Goal: Information Seeking & Learning: Learn about a topic

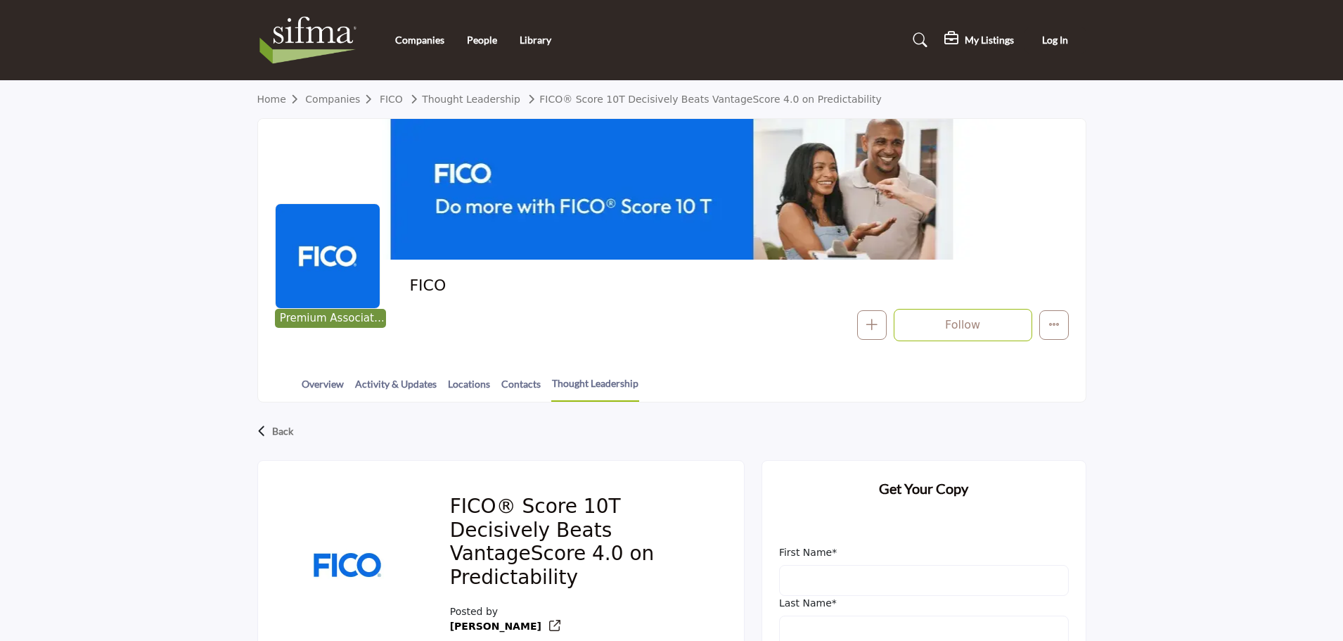
click at [560, 494] on h2 "FICO® Score 10T Decisively Beats VantageScore 4.0 on Predictability" at bounding box center [580, 543] width 260 height 99
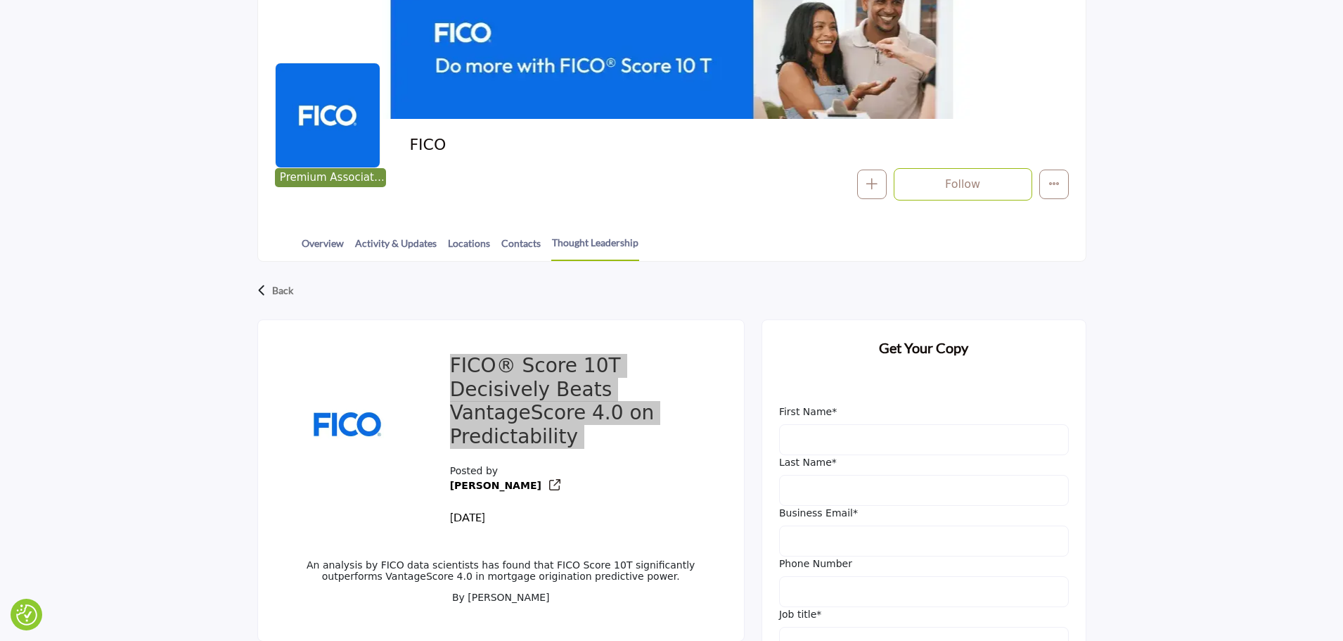
scroll to position [141, 0]
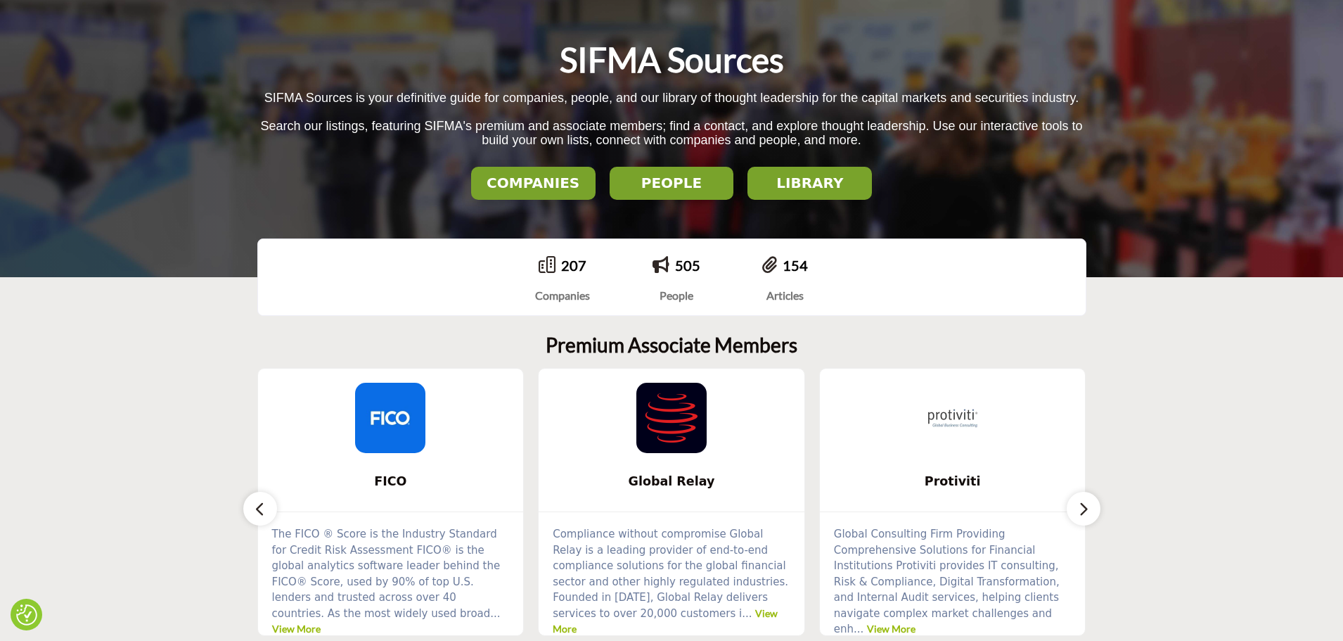
scroll to position [281, 0]
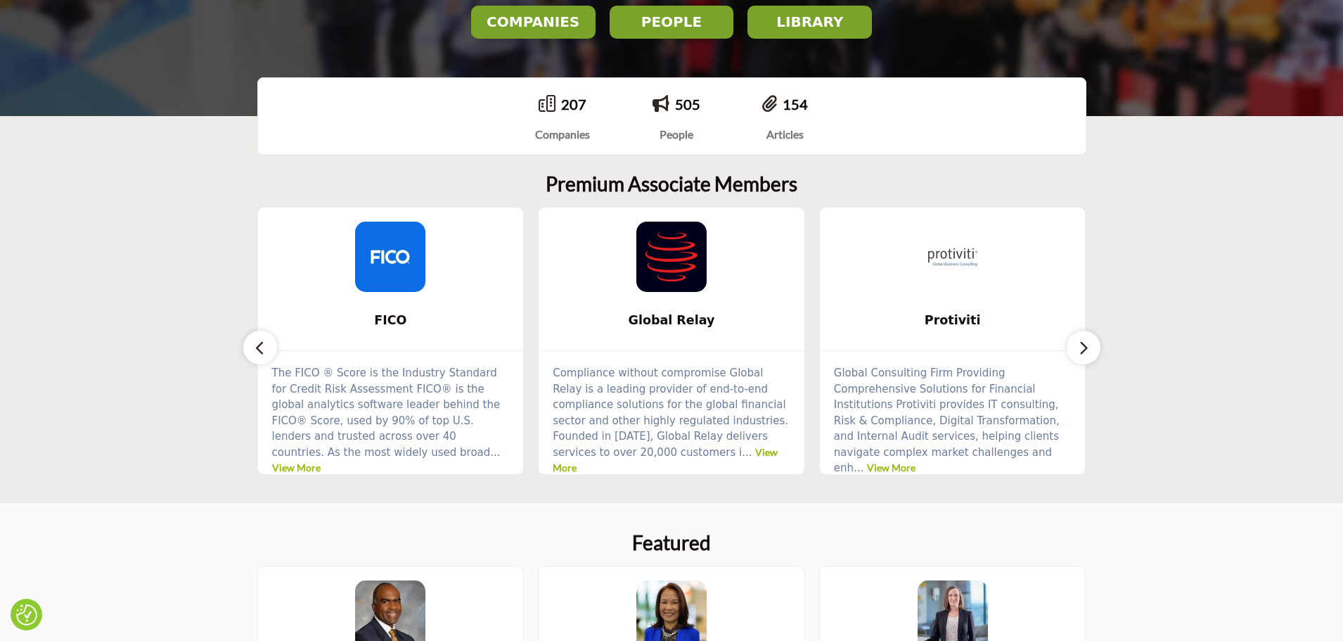
click at [1086, 340] on icon "button" at bounding box center [1083, 348] width 11 height 18
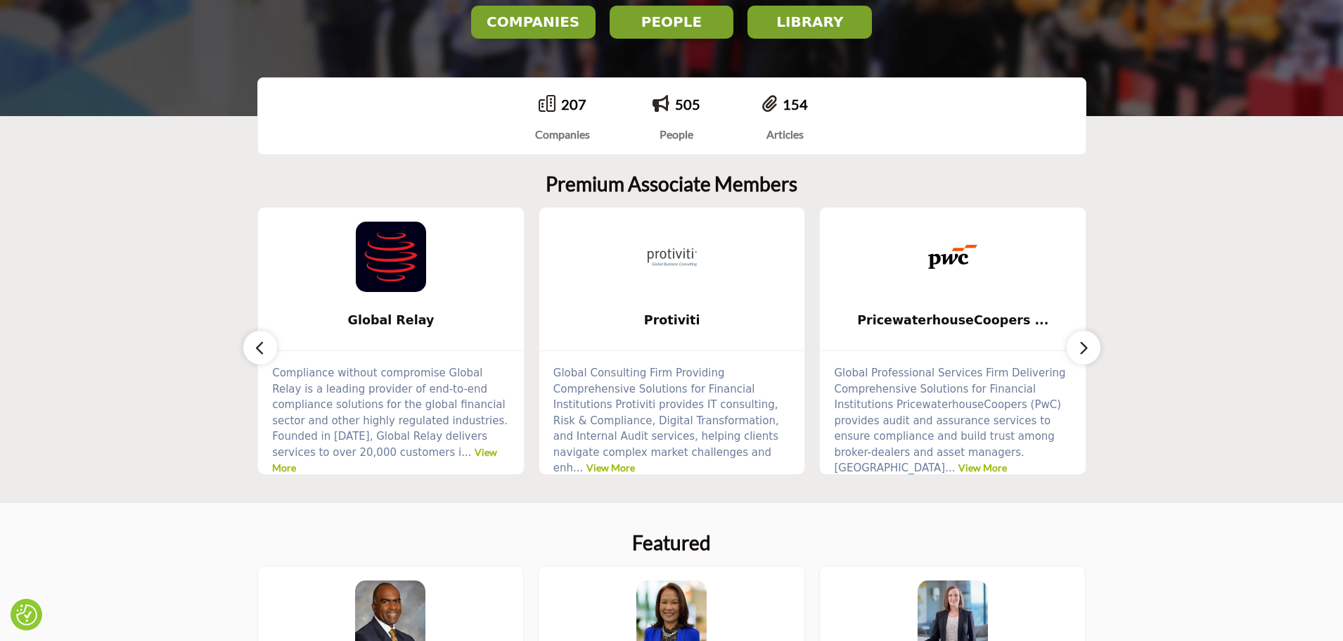
click at [1086, 340] on icon "button" at bounding box center [1083, 348] width 11 height 18
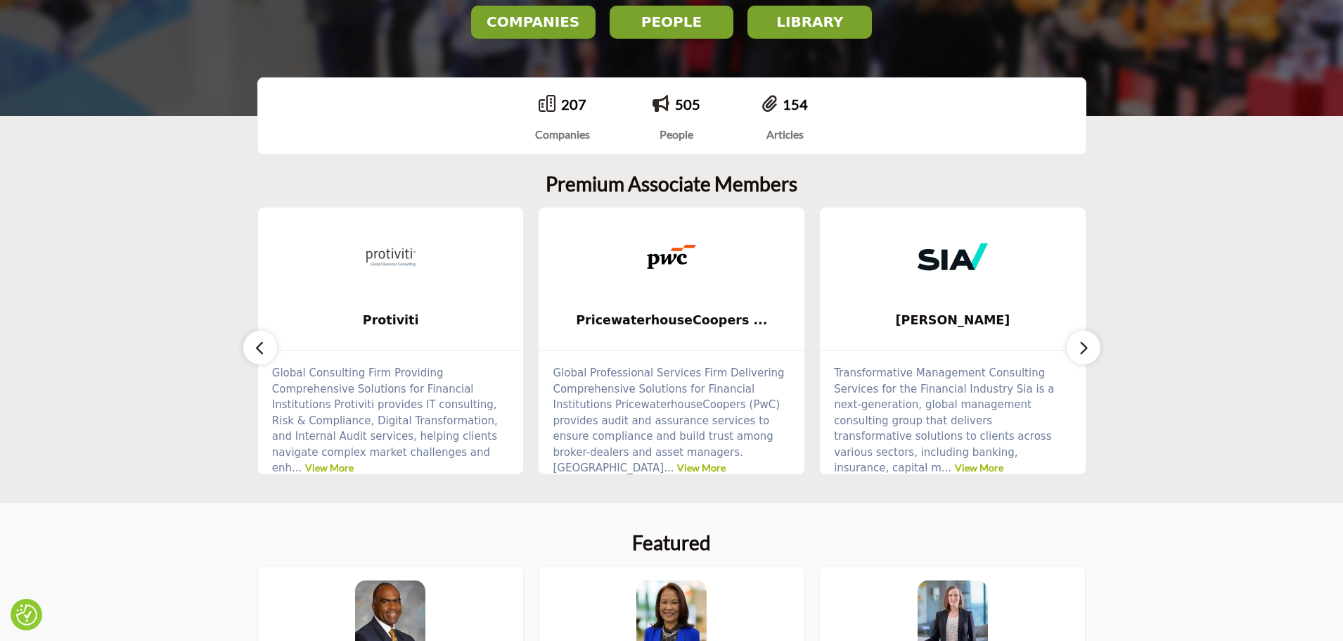
click at [1086, 340] on icon "button" at bounding box center [1083, 348] width 11 height 18
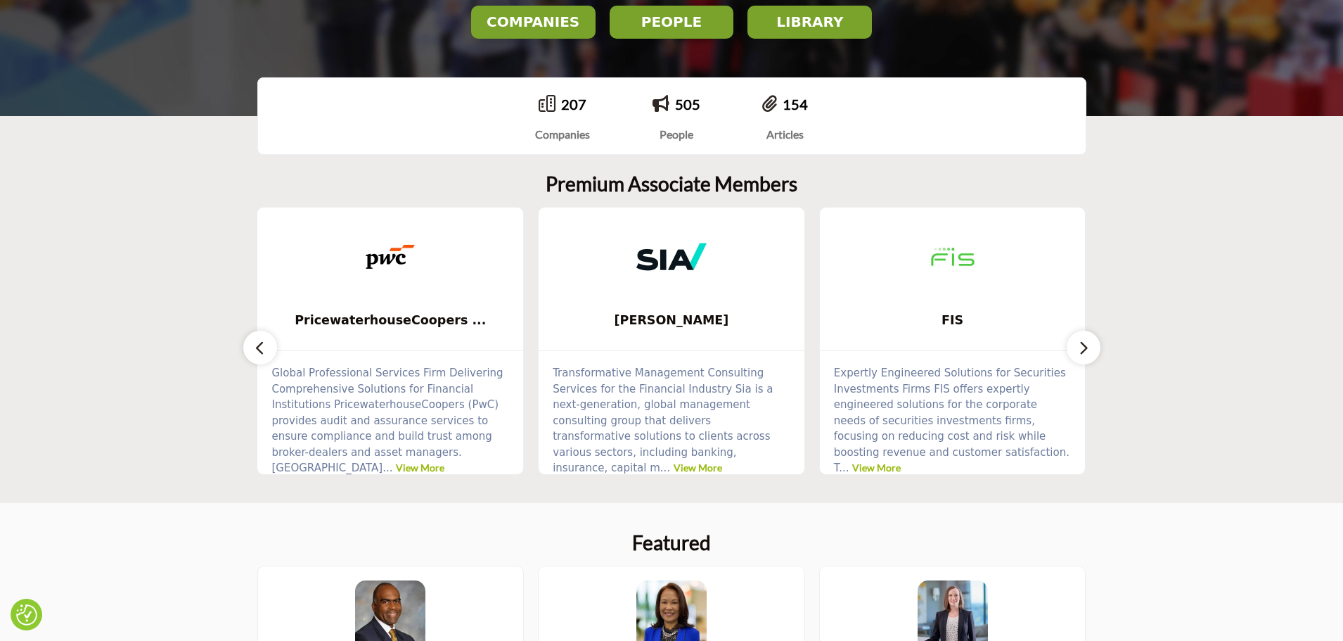
click at [1086, 340] on icon "button" at bounding box center [1083, 348] width 11 height 18
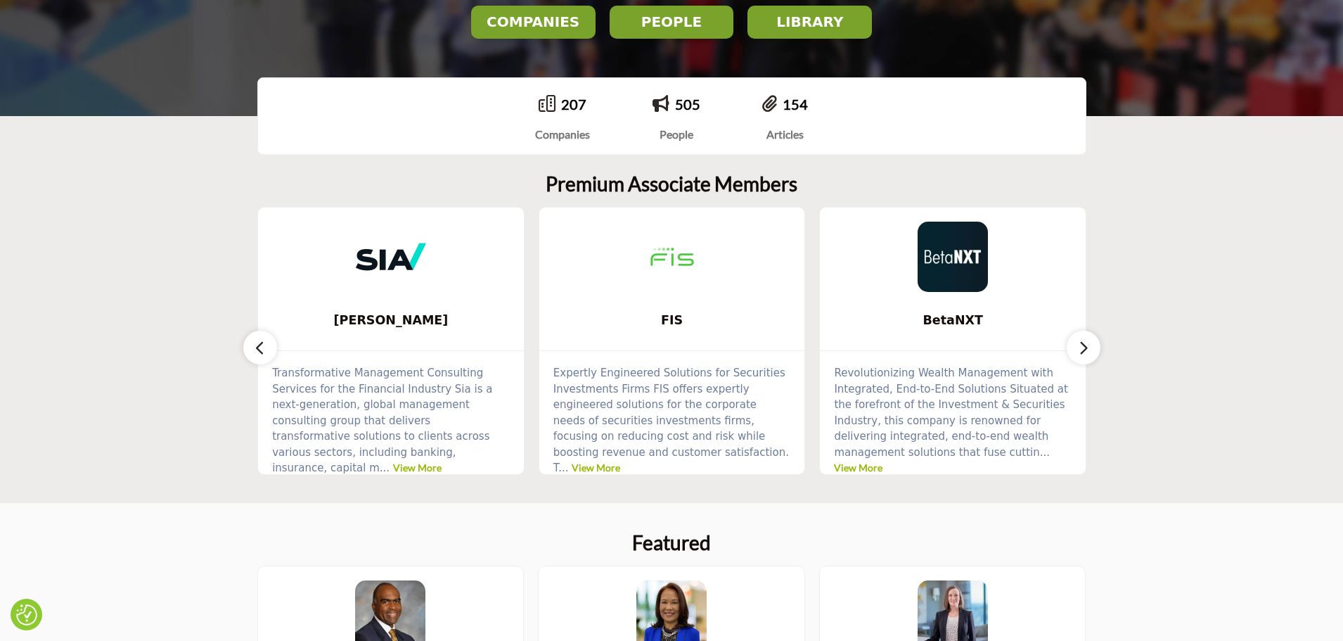
click at [1086, 340] on icon "button" at bounding box center [1083, 348] width 11 height 18
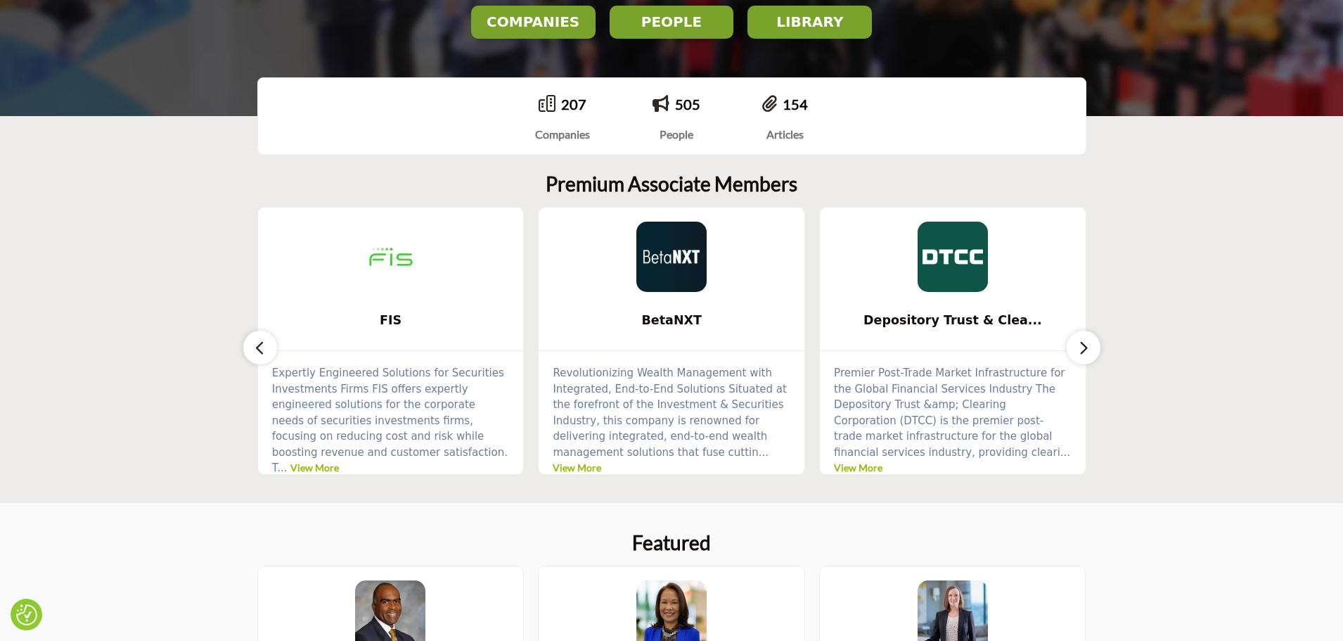
click at [1086, 340] on icon "button" at bounding box center [1083, 348] width 11 height 18
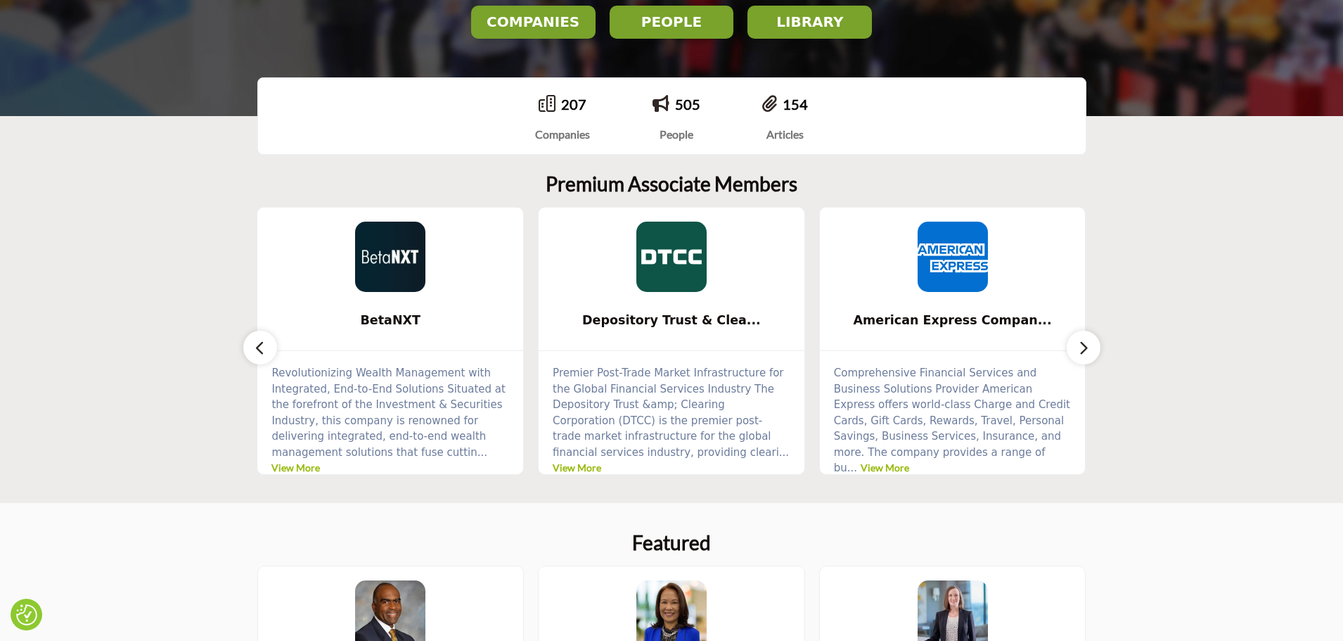
click at [1086, 340] on icon "button" at bounding box center [1083, 348] width 11 height 18
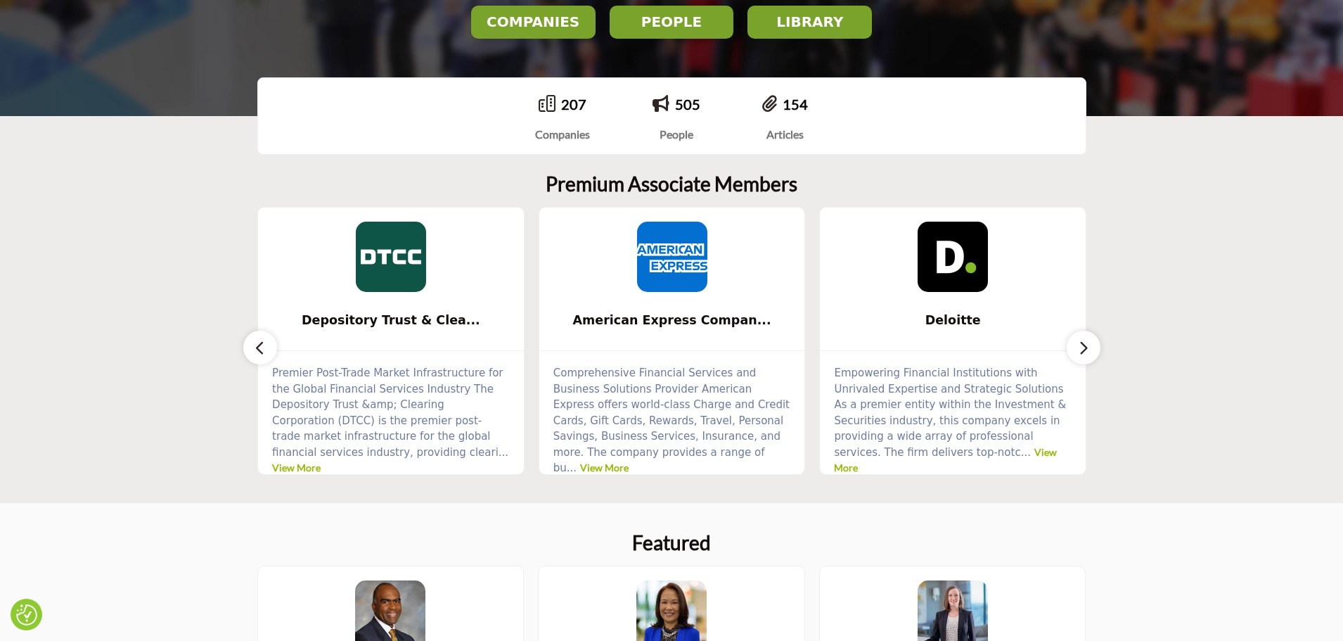
click at [1086, 340] on icon "button" at bounding box center [1083, 348] width 11 height 18
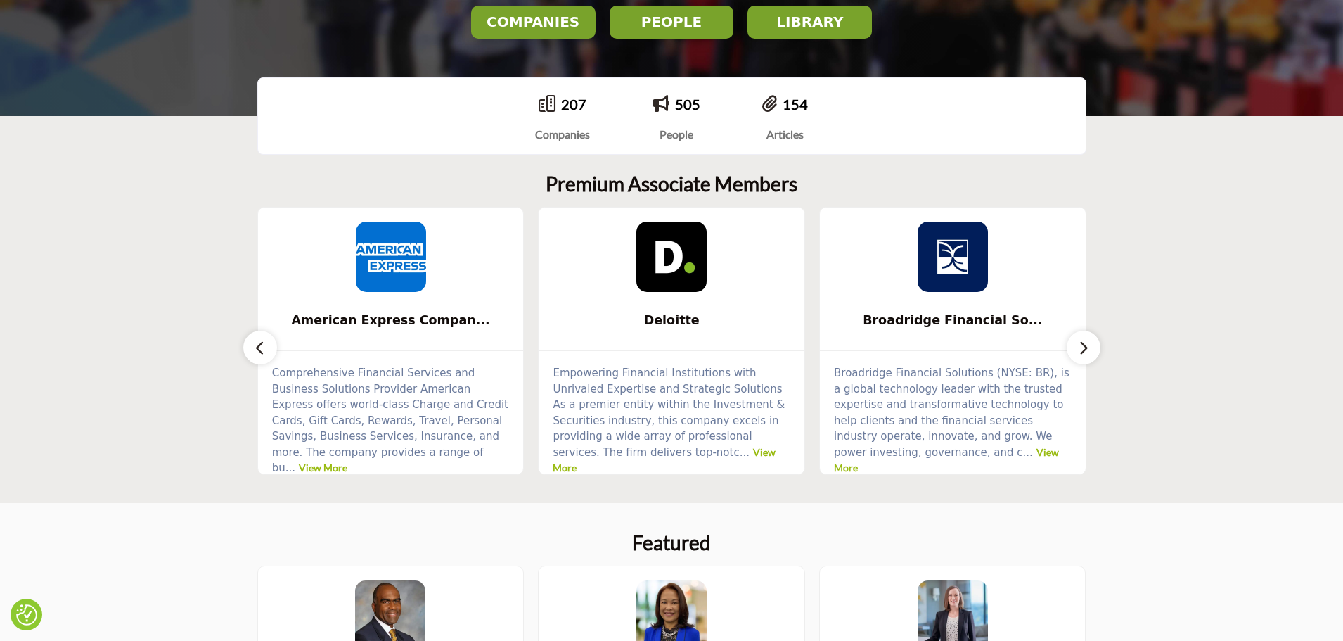
click at [1086, 340] on icon "button" at bounding box center [1083, 348] width 11 height 18
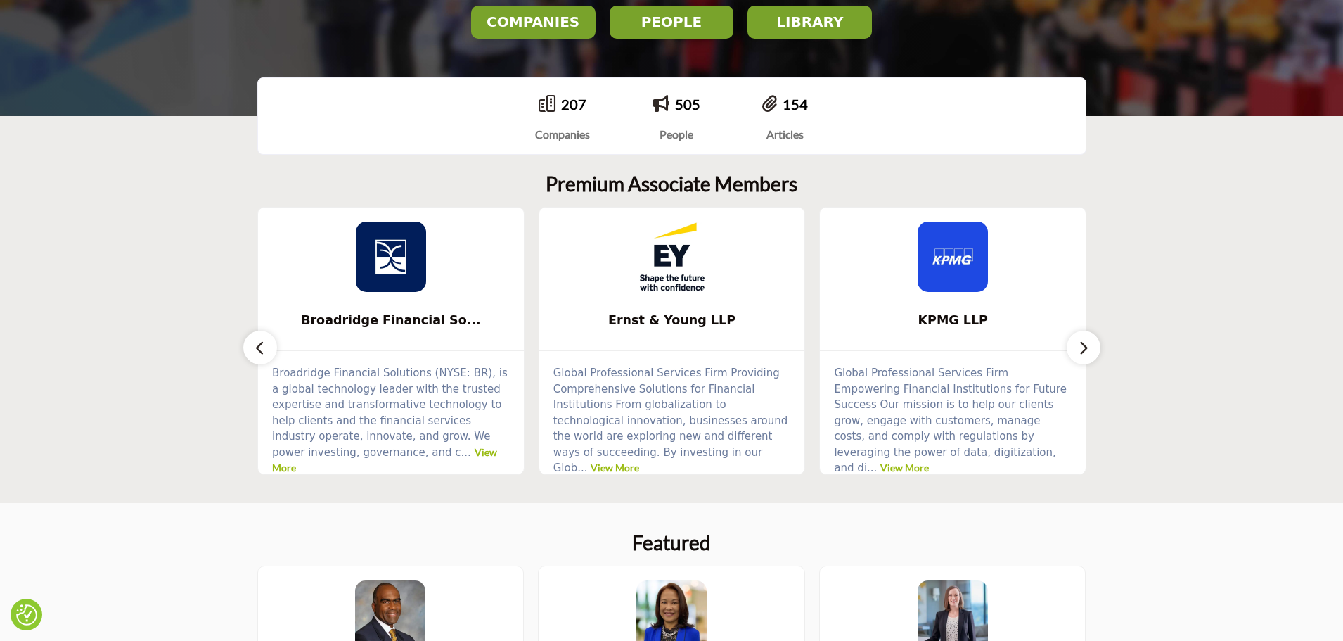
click at [1086, 340] on icon "button" at bounding box center [1083, 348] width 11 height 18
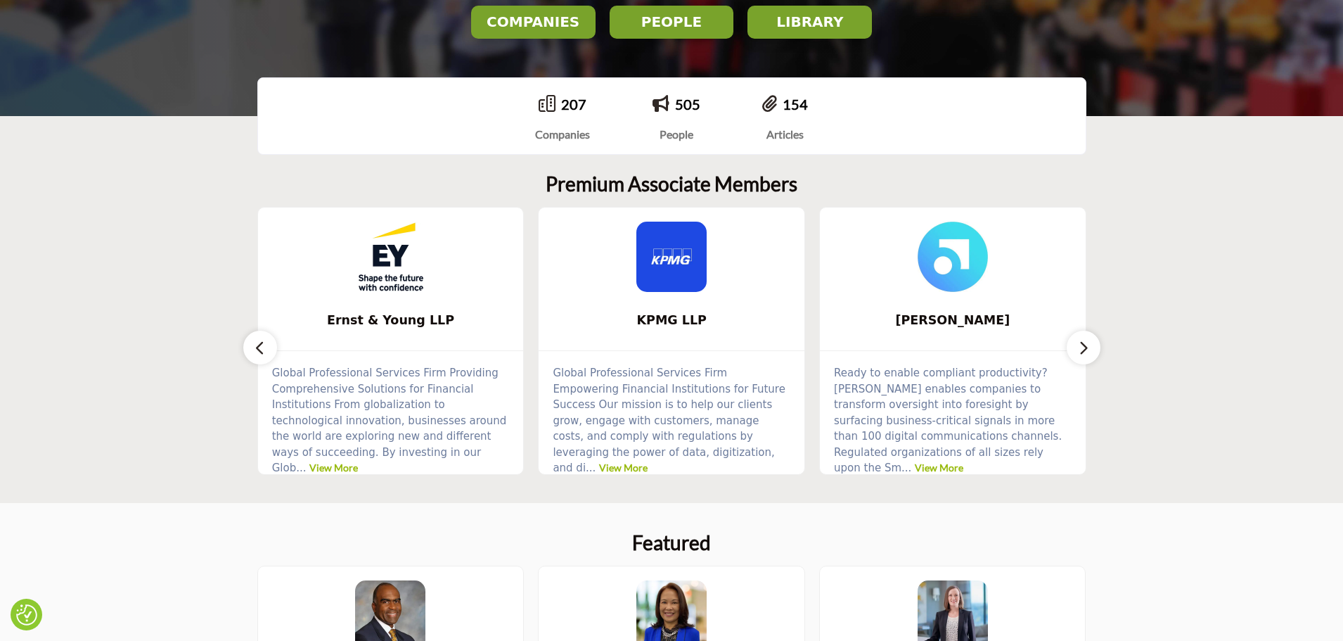
click at [386, 263] on img at bounding box center [391, 256] width 70 height 70
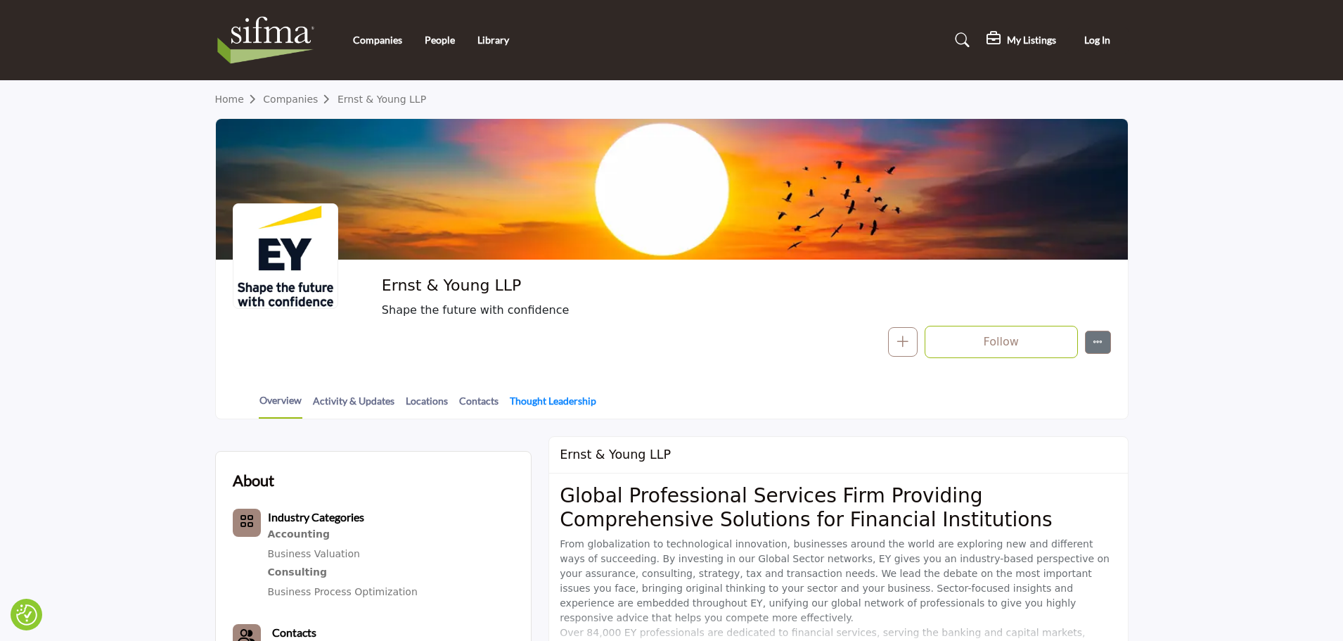
click at [539, 397] on link "Thought Leadership" at bounding box center [553, 405] width 88 height 25
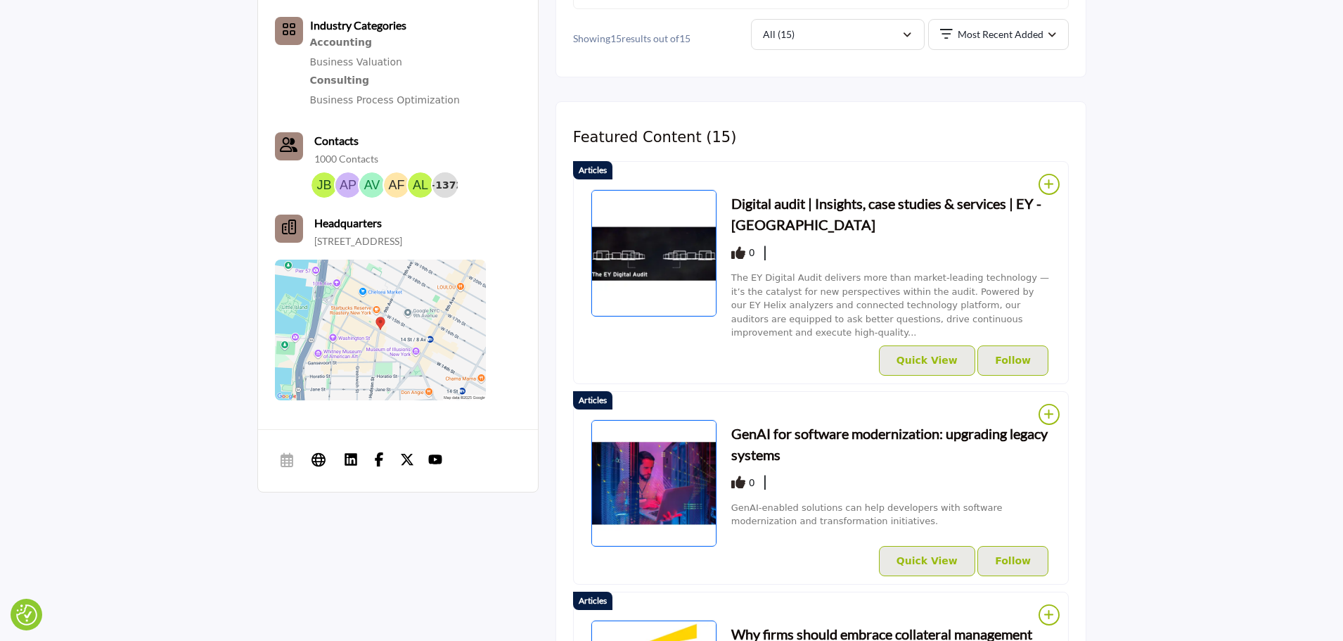
scroll to position [422, 0]
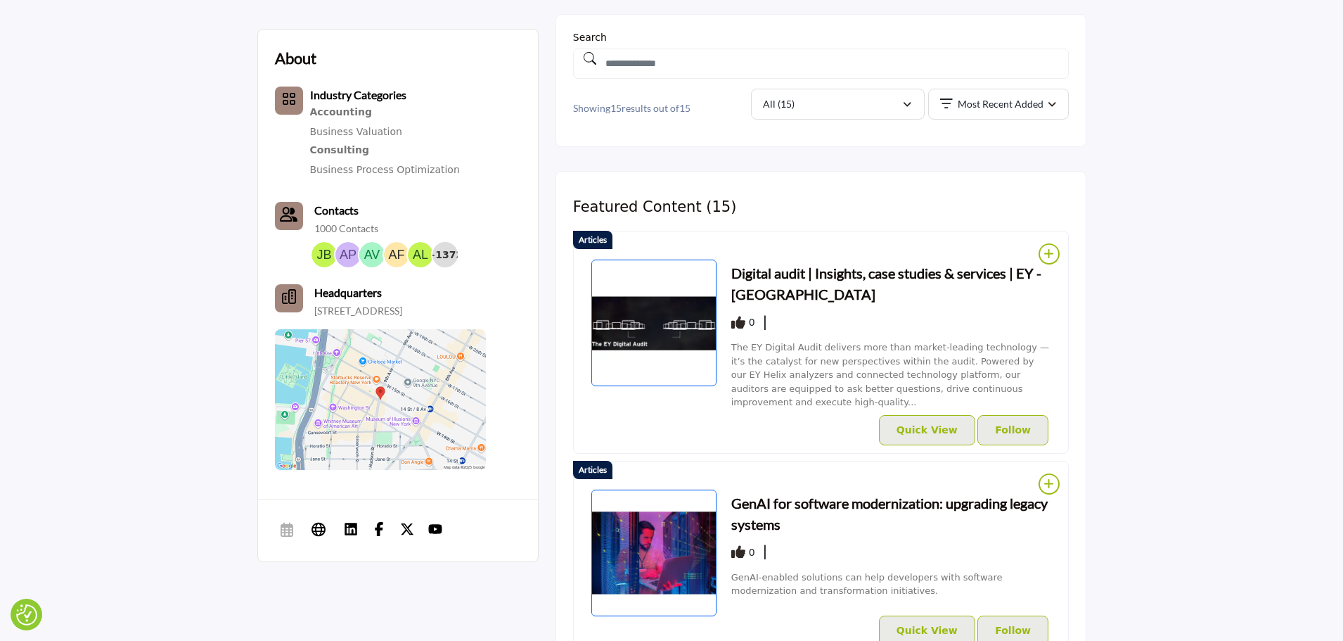
click at [802, 494] on h3 "GenAI for software modernization: upgrading legacy systems" at bounding box center [891, 513] width 320 height 42
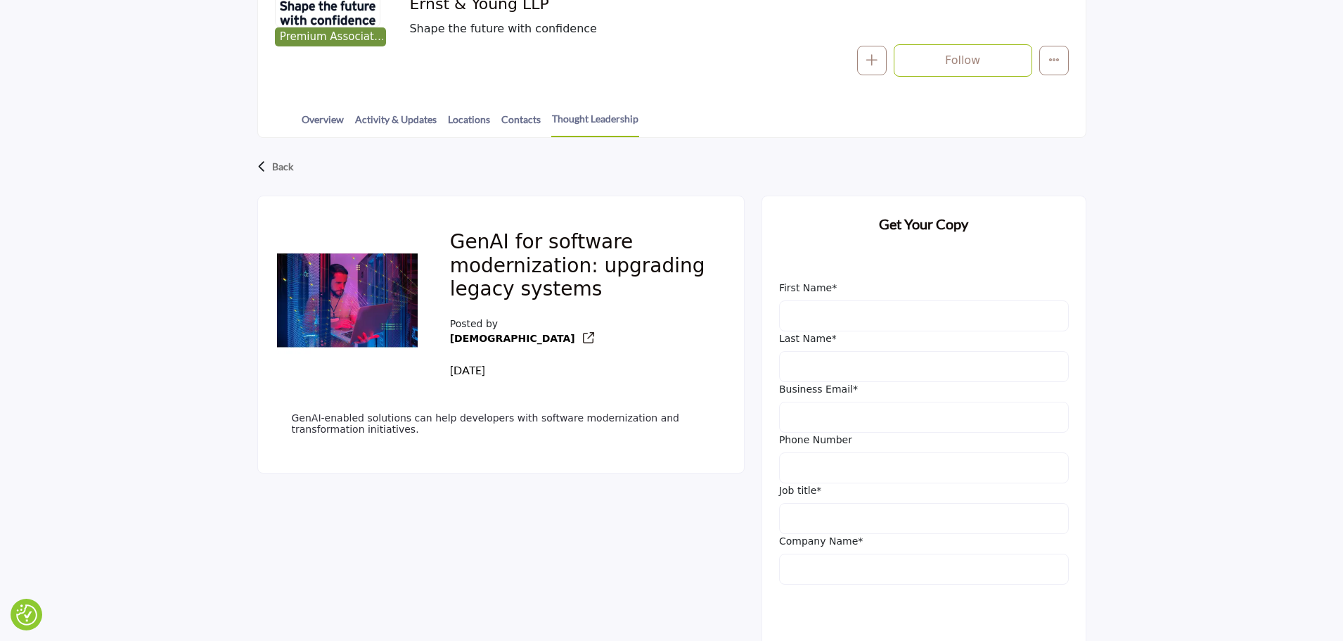
scroll to position [281, 0]
click at [270, 155] on div "Back" at bounding box center [671, 166] width 829 height 37
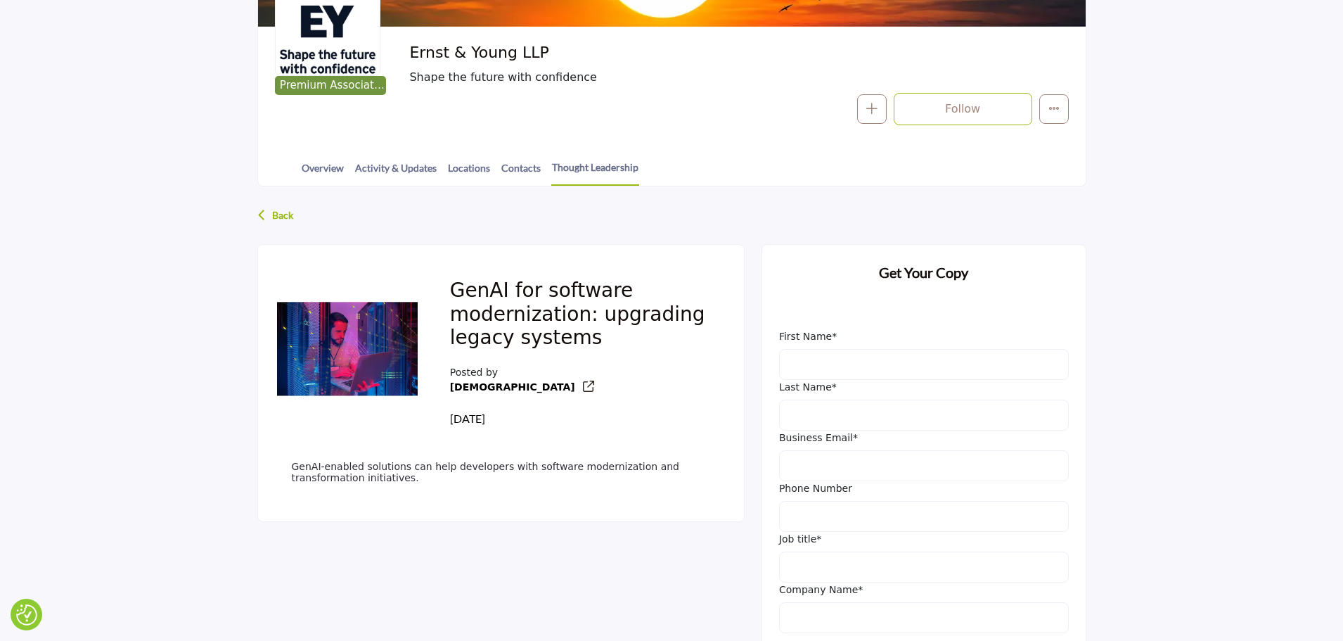
click at [281, 213] on p "Back" at bounding box center [282, 214] width 21 height 25
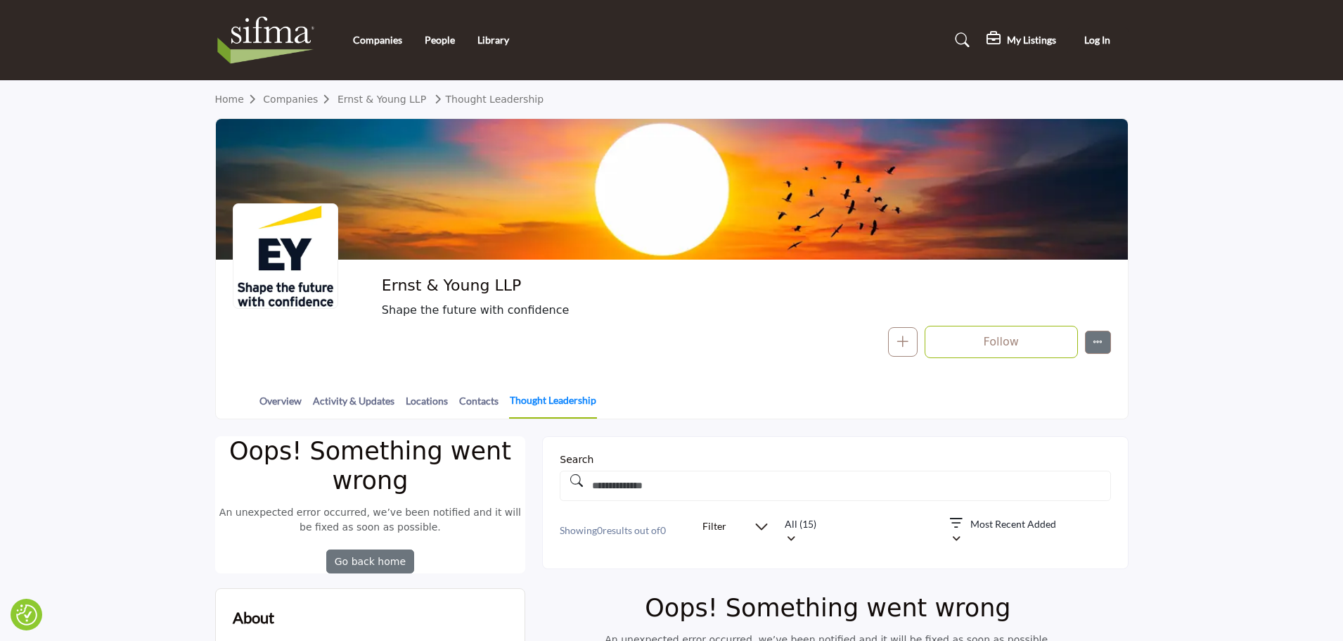
click at [527, 393] on link "Thought Leadership" at bounding box center [553, 405] width 88 height 26
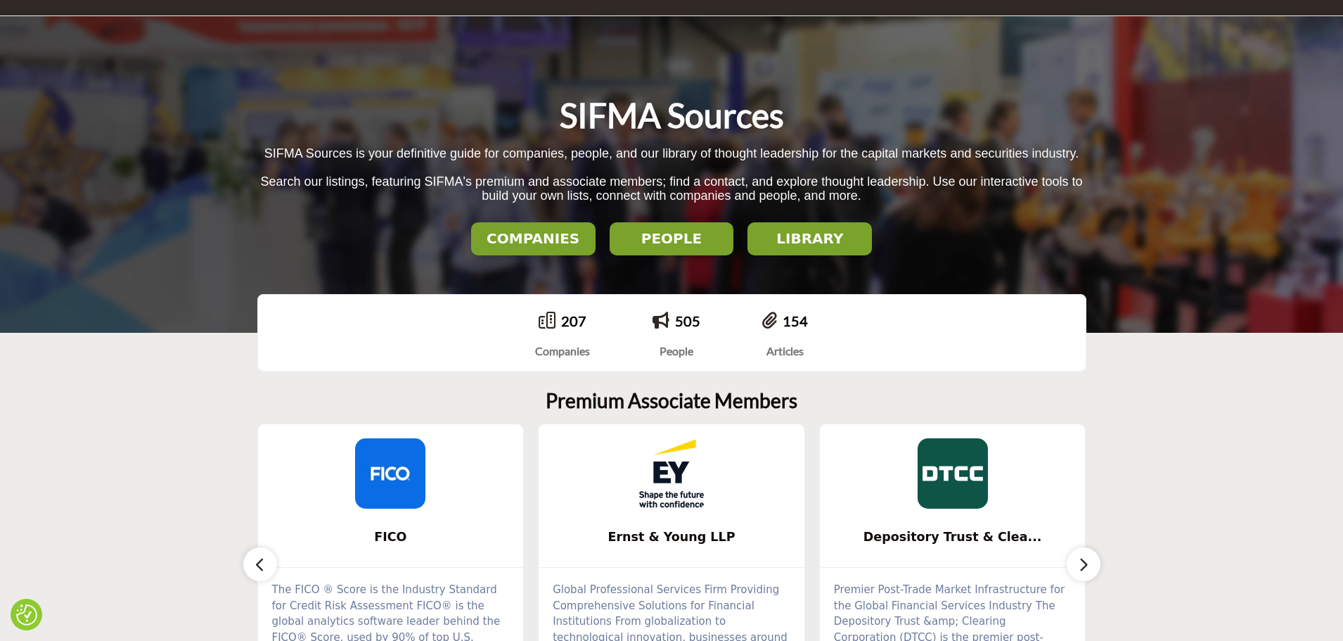
scroll to position [141, 0]
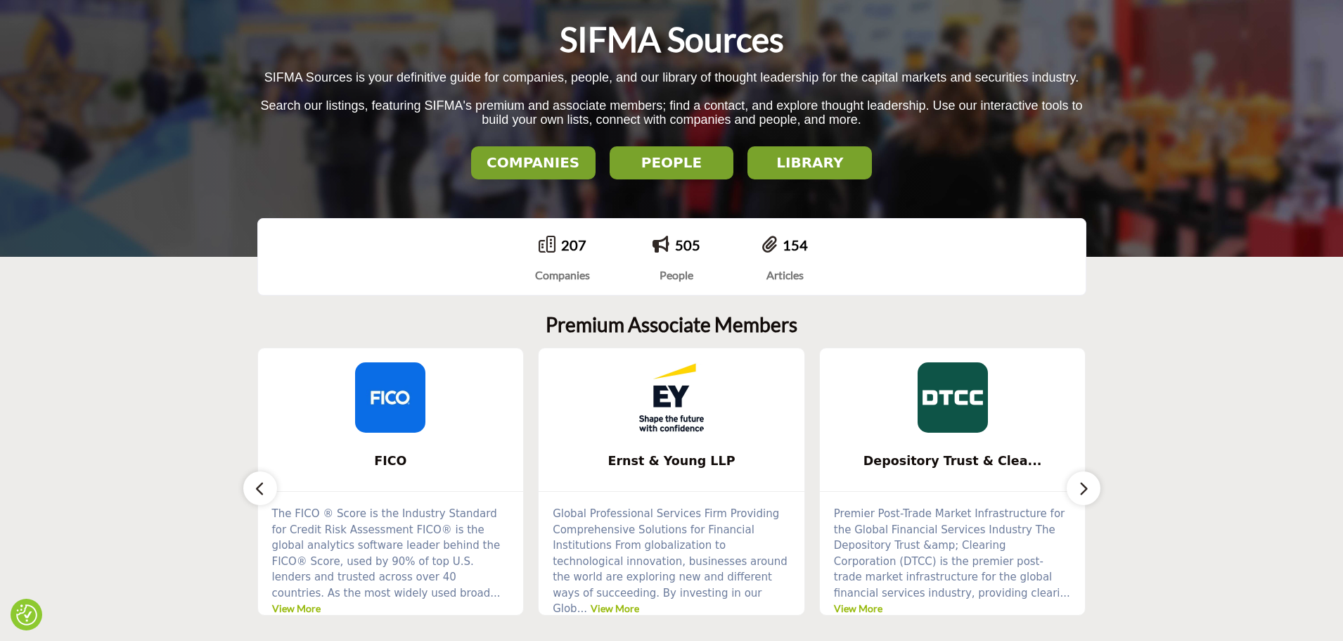
click at [677, 416] on img at bounding box center [671, 397] width 70 height 70
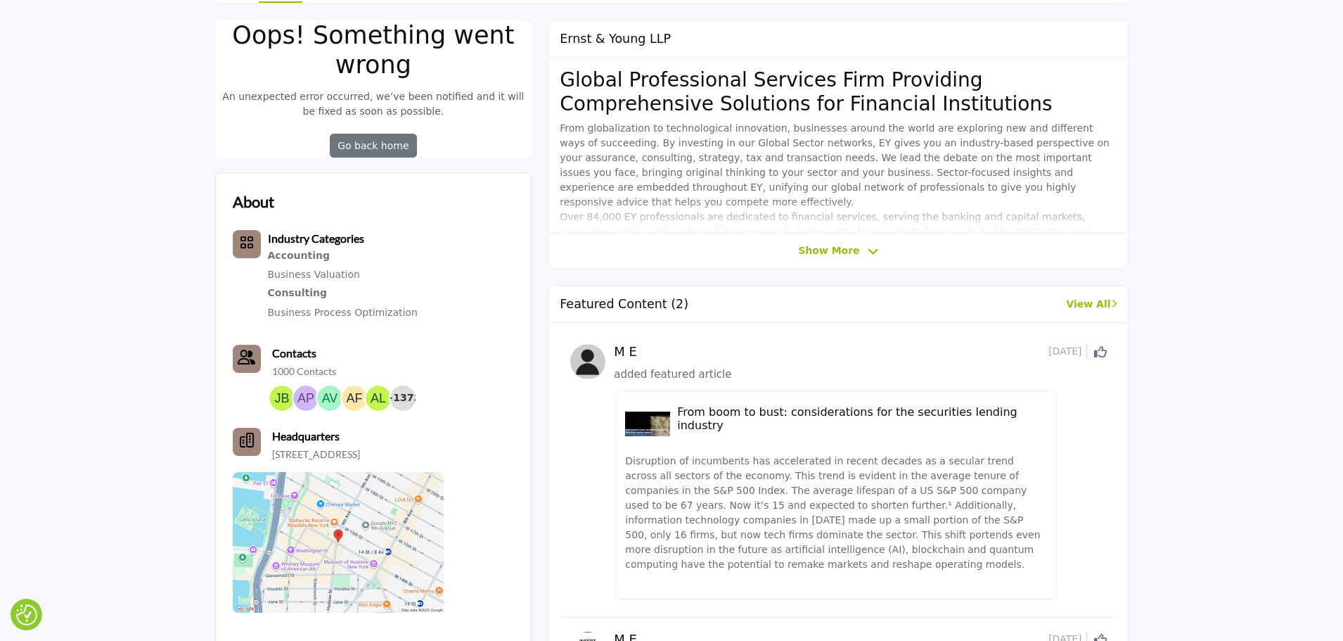
scroll to position [281, 0]
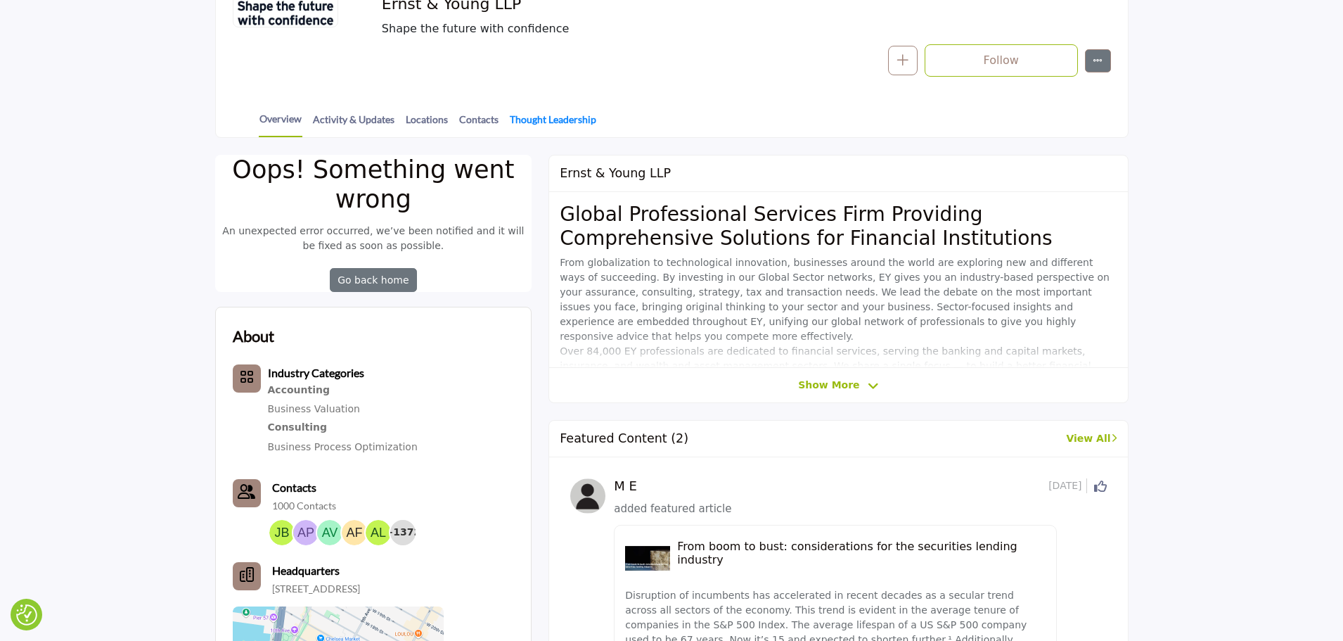
click at [544, 127] on link "Thought Leadership" at bounding box center [553, 124] width 88 height 25
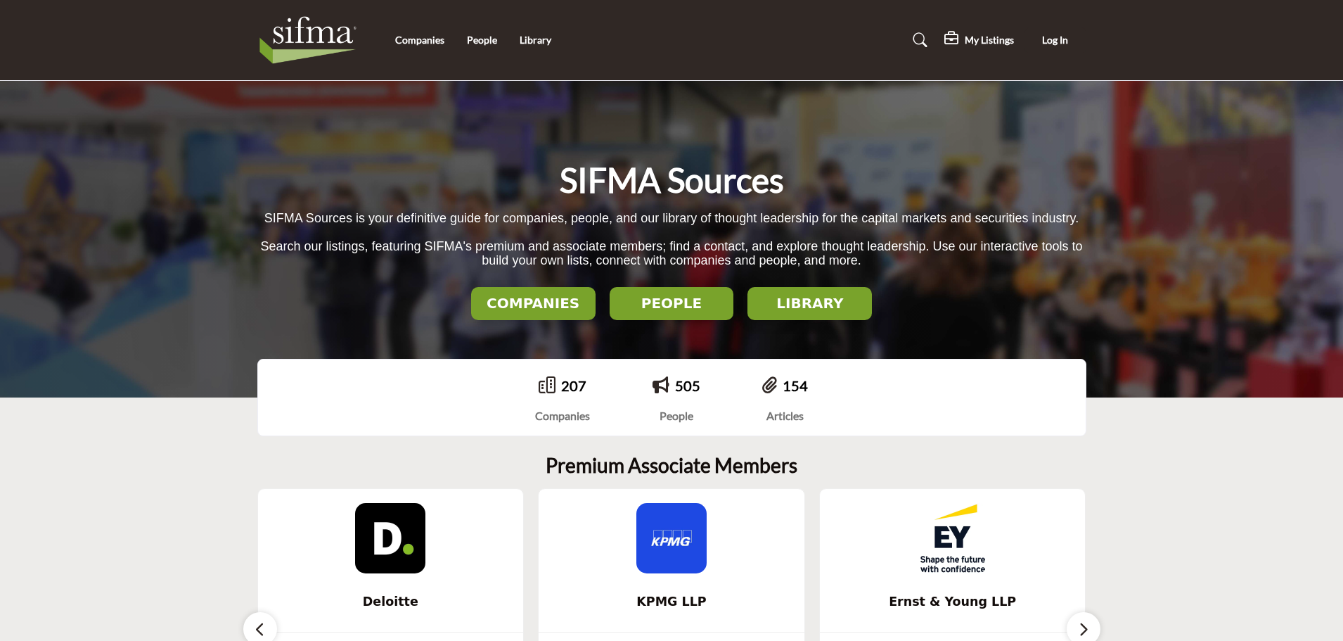
click at [668, 563] on img at bounding box center [671, 538] width 70 height 70
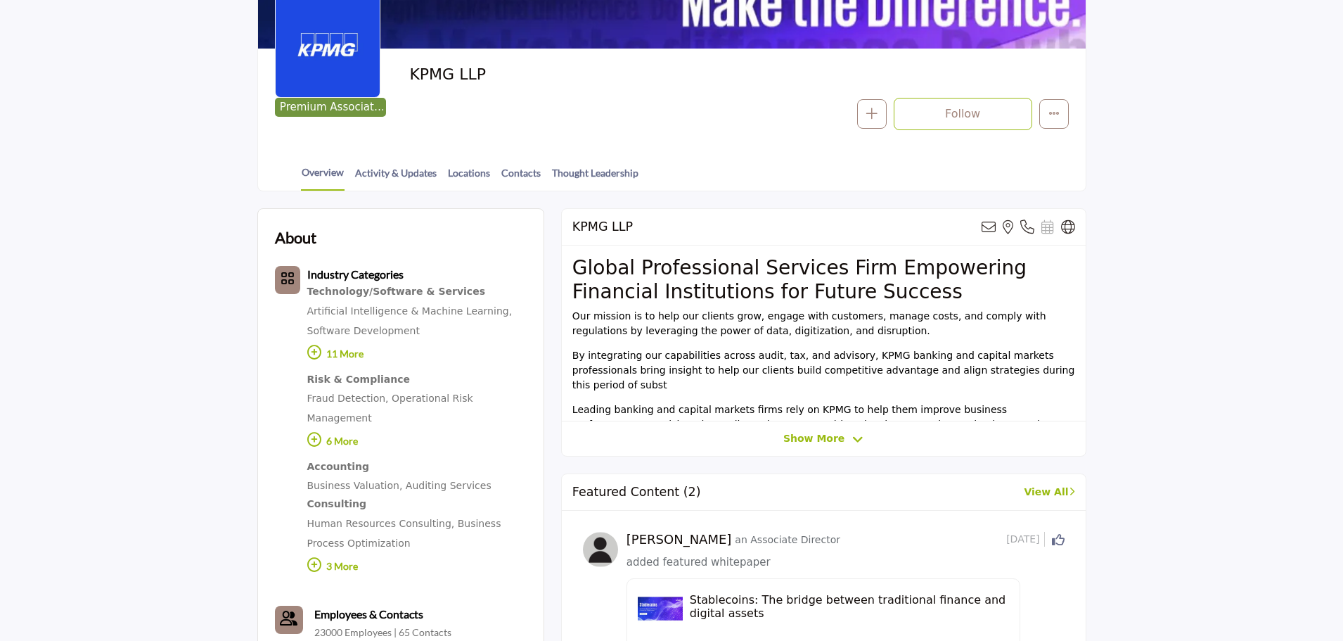
scroll to position [211, 0]
click at [0, 0] on div at bounding box center [0, 0] width 0 height 0
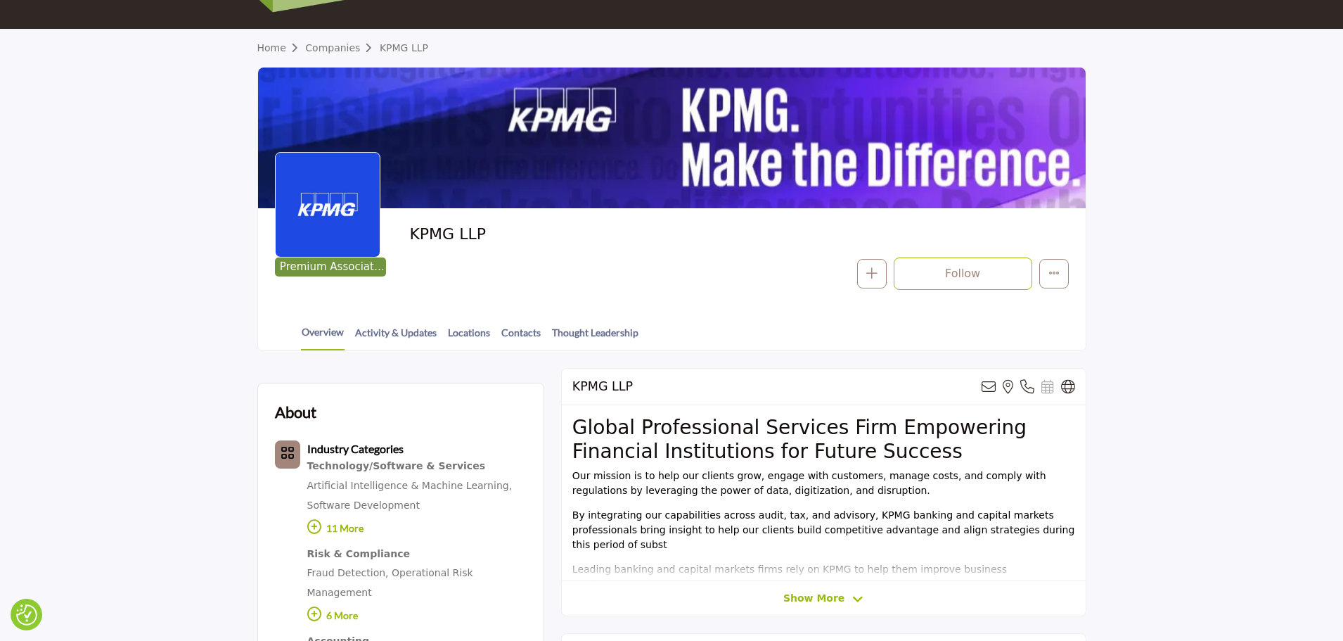
scroll to position [0, 0]
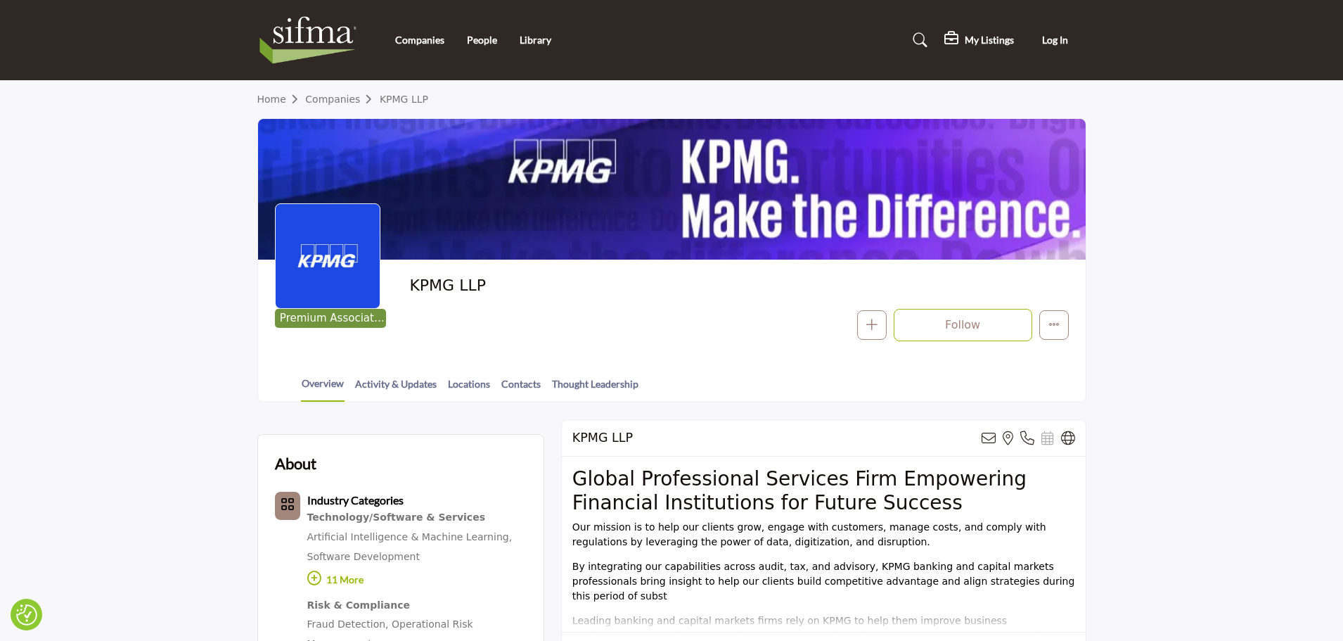
click at [709, 491] on h2 "Global Professional Services Firm Empowering Financial Institutions for Future …" at bounding box center [823, 490] width 503 height 47
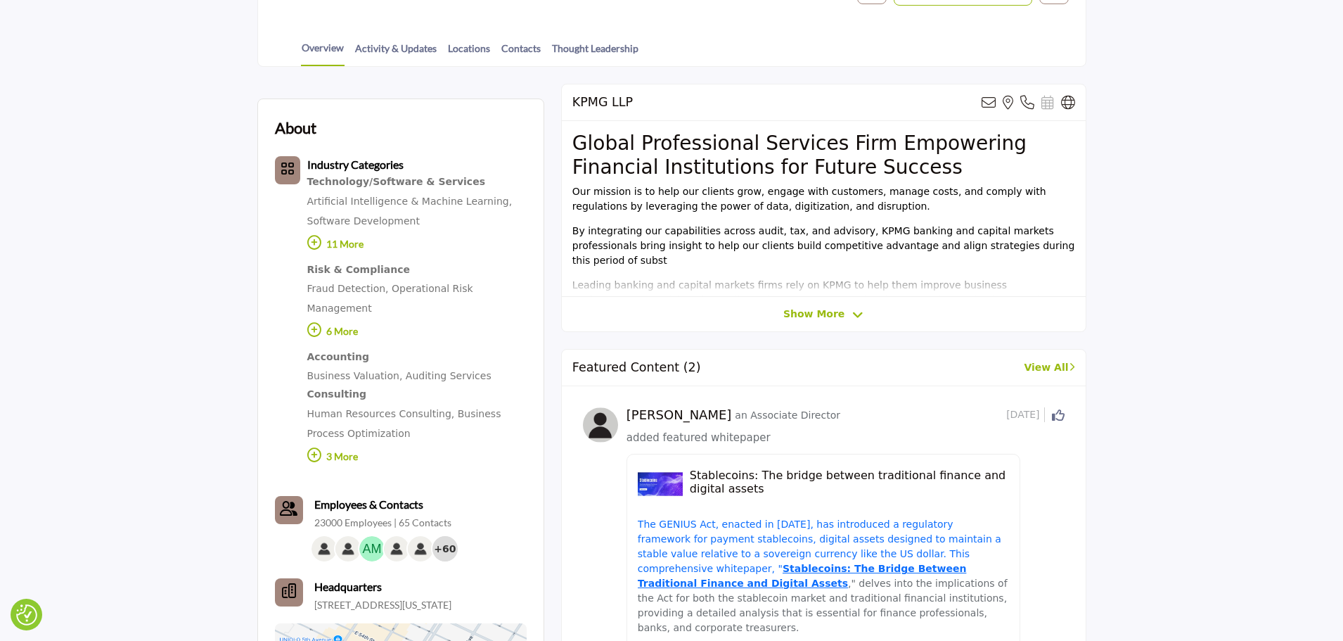
scroll to position [492, 0]
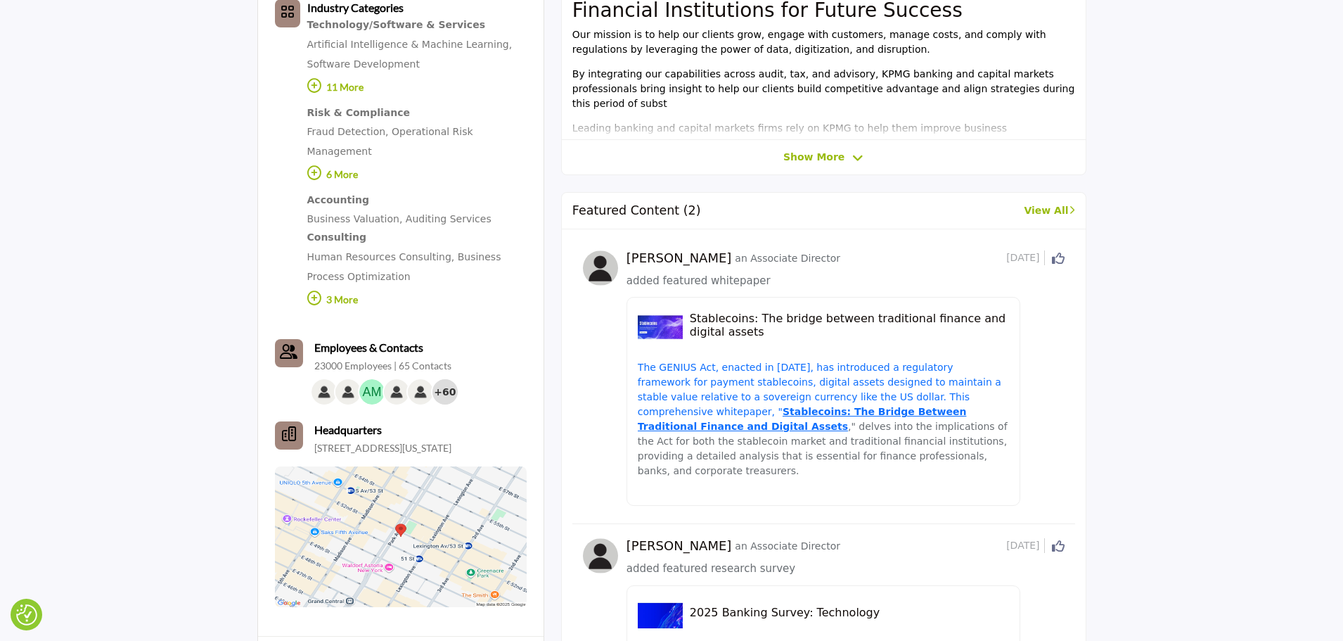
click at [742, 320] on h5 "Stablecoins: The bridge between traditional finance and digital assets" at bounding box center [849, 324] width 319 height 27
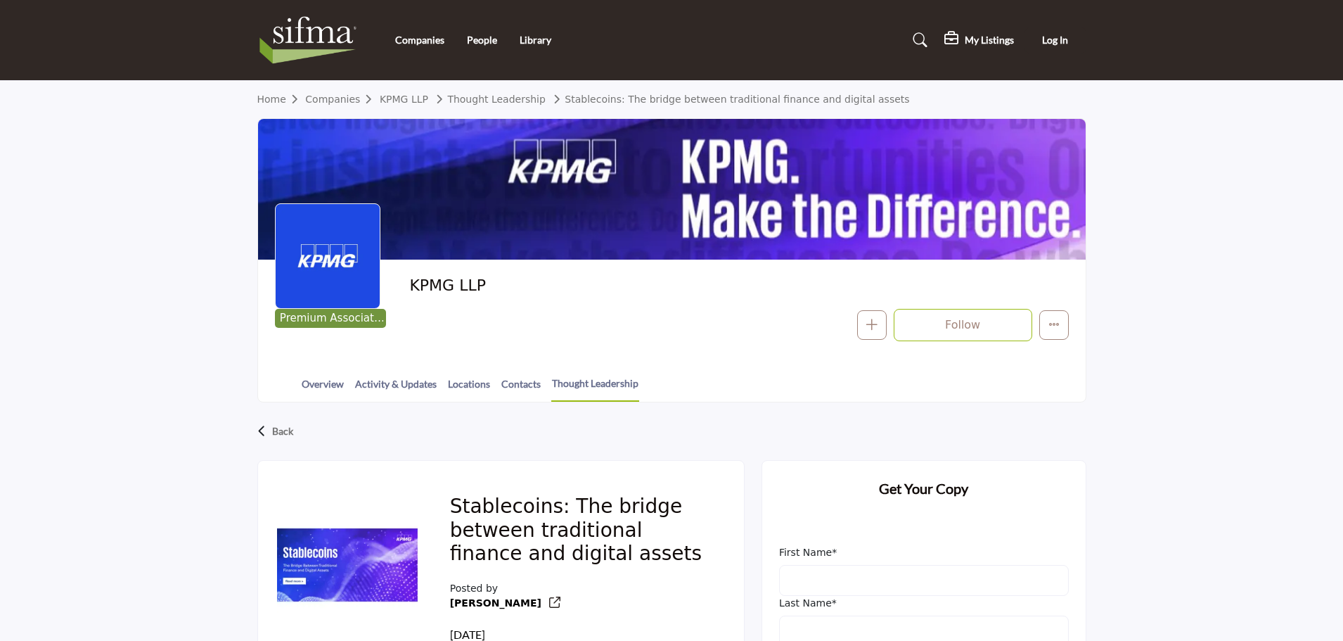
click at [0, 0] on div at bounding box center [0, 0] width 0 height 0
click at [278, 430] on p "Back" at bounding box center [282, 430] width 21 height 25
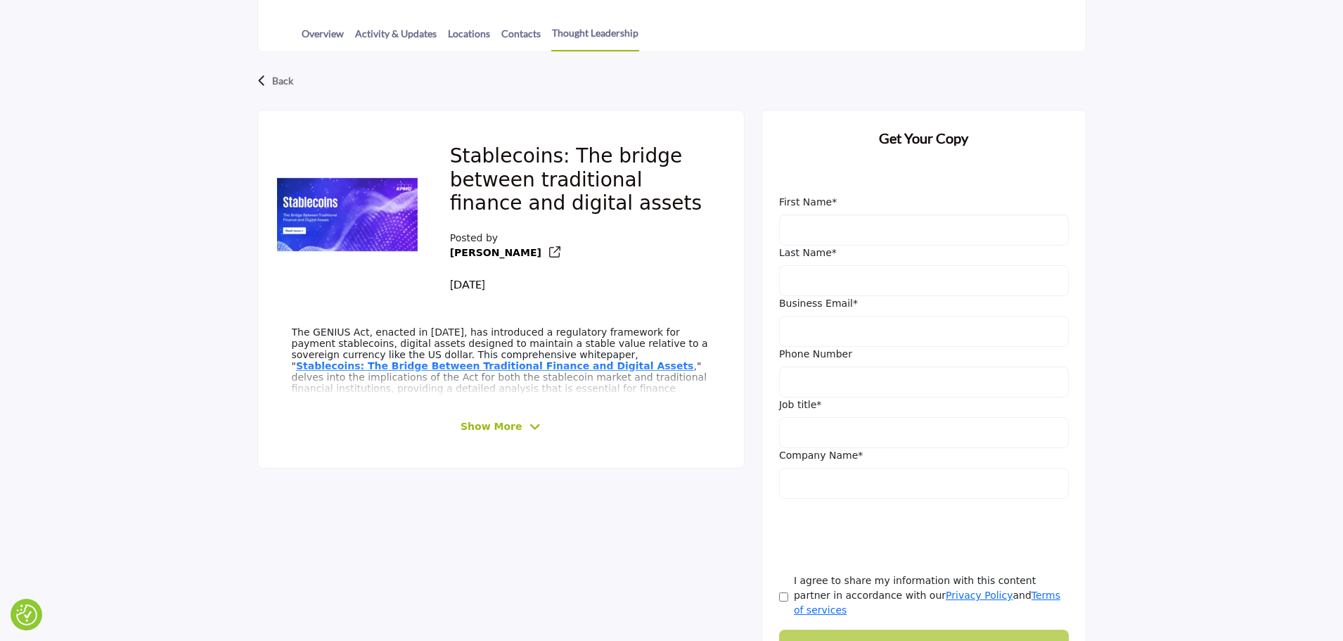
scroll to position [352, 0]
click at [290, 77] on p "Back" at bounding box center [282, 79] width 21 height 25
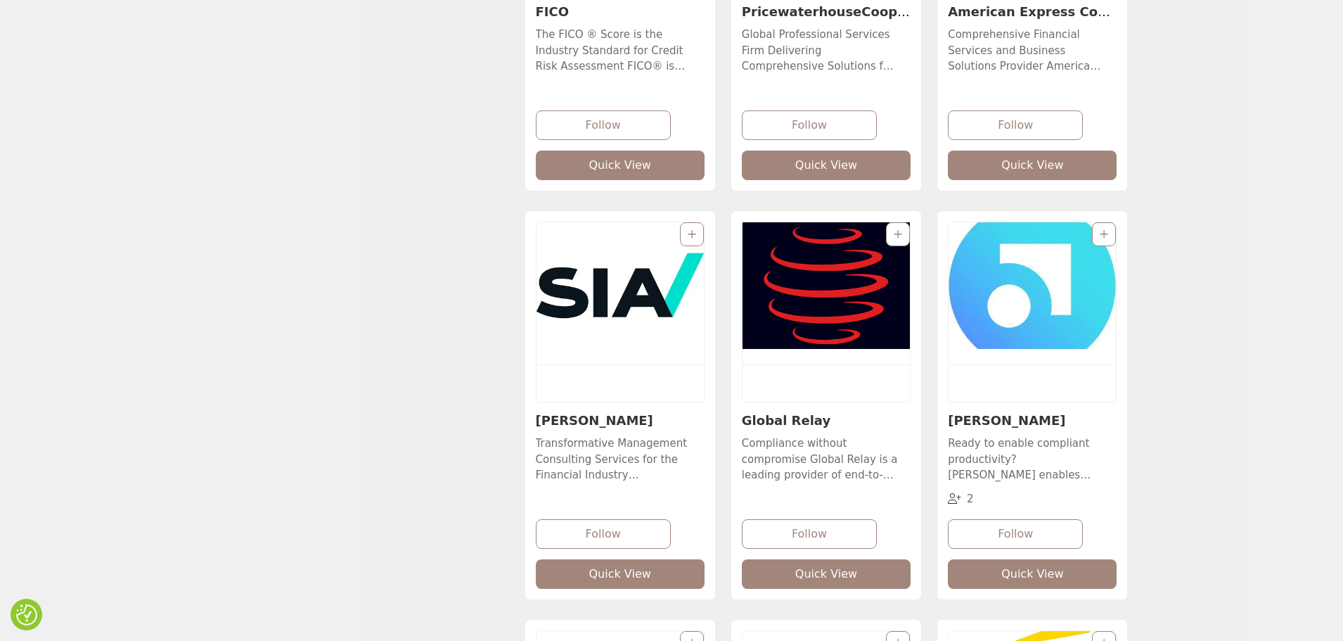
scroll to position [1266, 0]
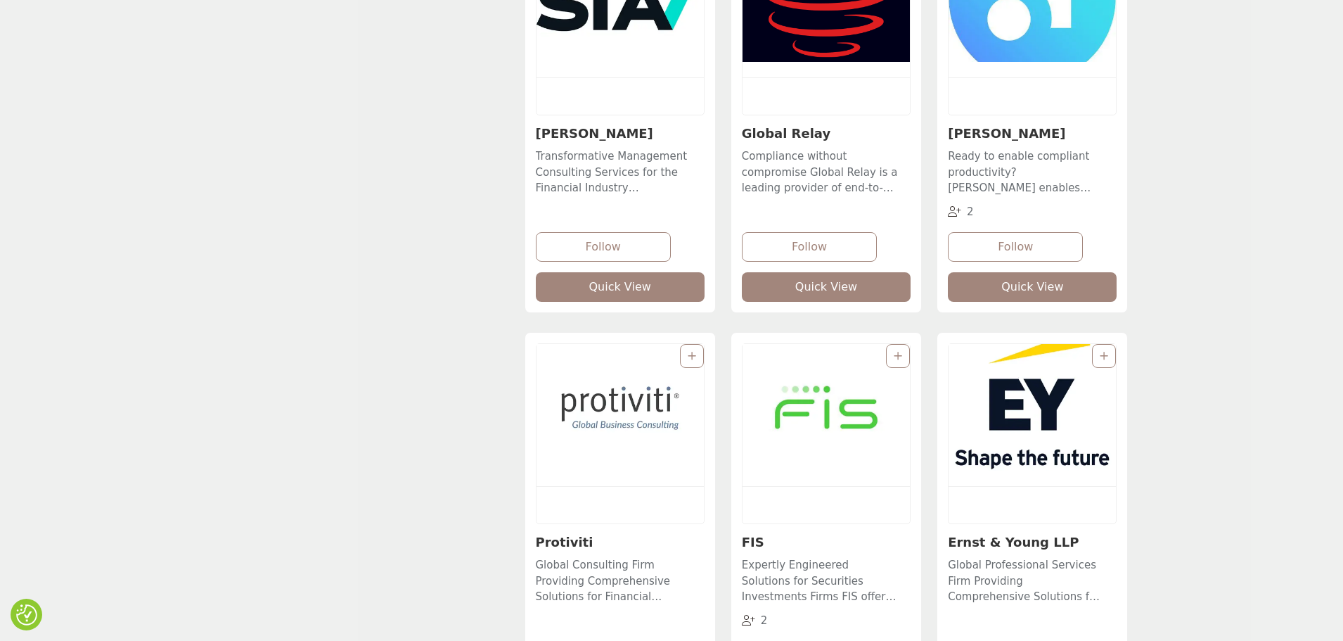
click at [1025, 420] on img "Open Listing in new tab" at bounding box center [1032, 407] width 167 height 127
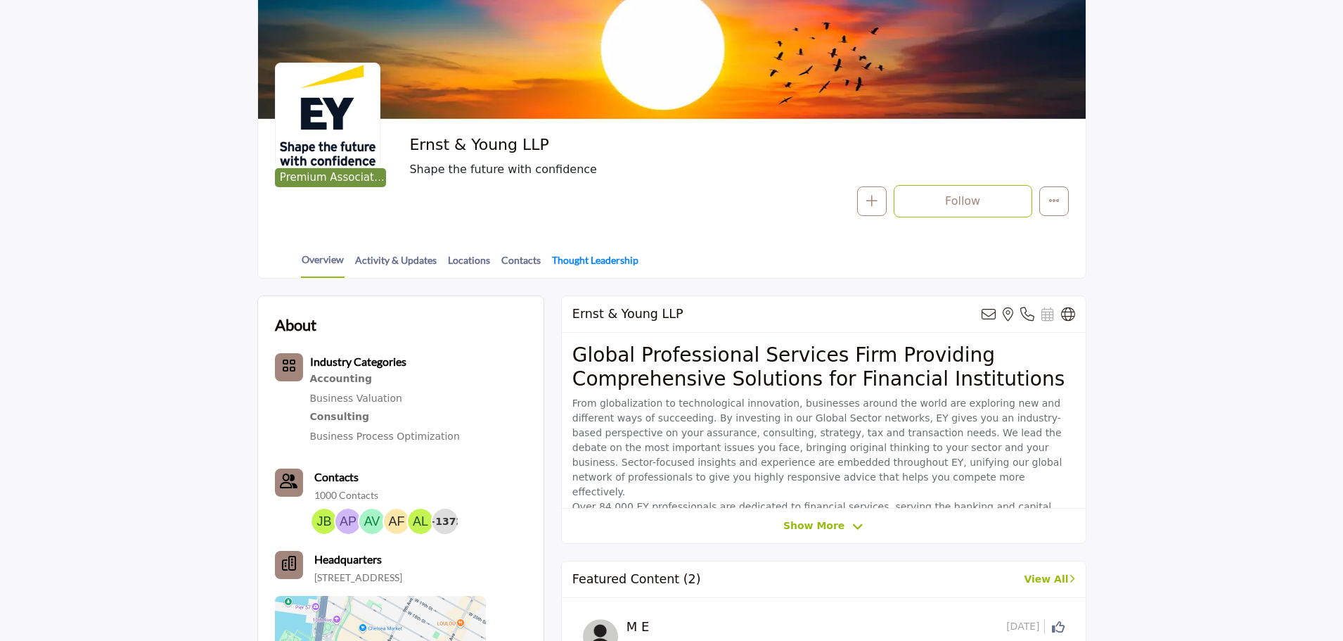
scroll to position [141, 0]
drag, startPoint x: 577, startPoint y: 259, endPoint x: 628, endPoint y: 265, distance: 50.9
click at [577, 260] on link "Thought Leadership" at bounding box center [595, 264] width 88 height 25
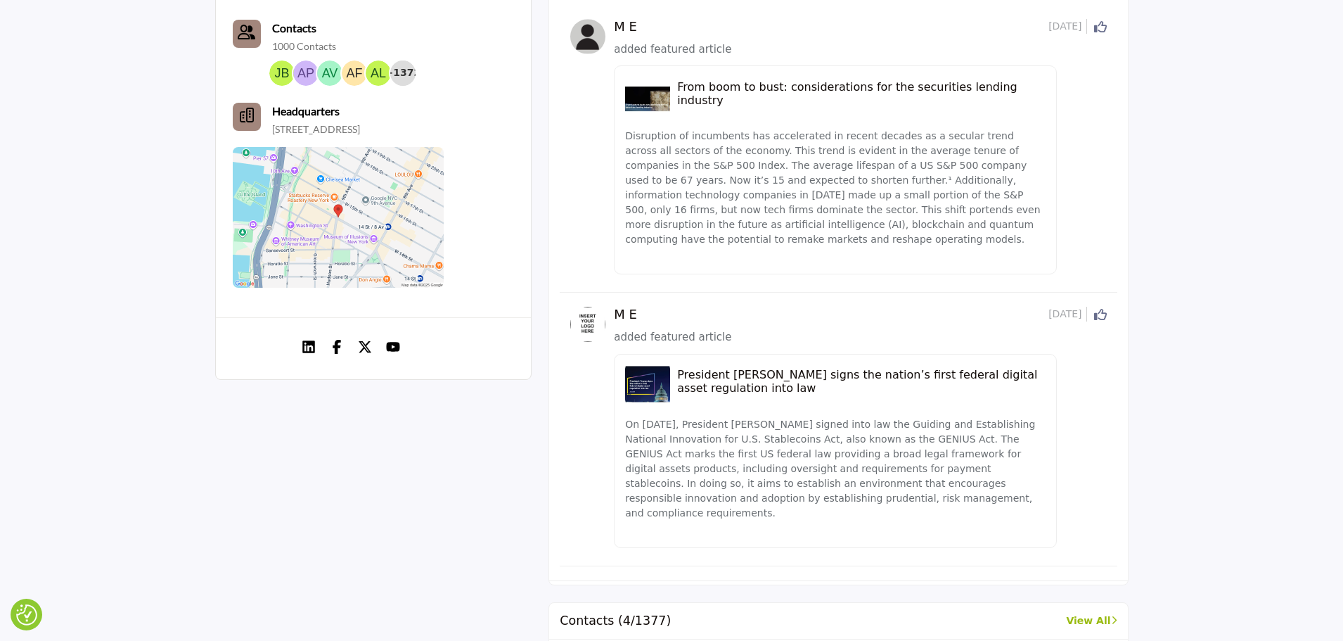
scroll to position [248, 0]
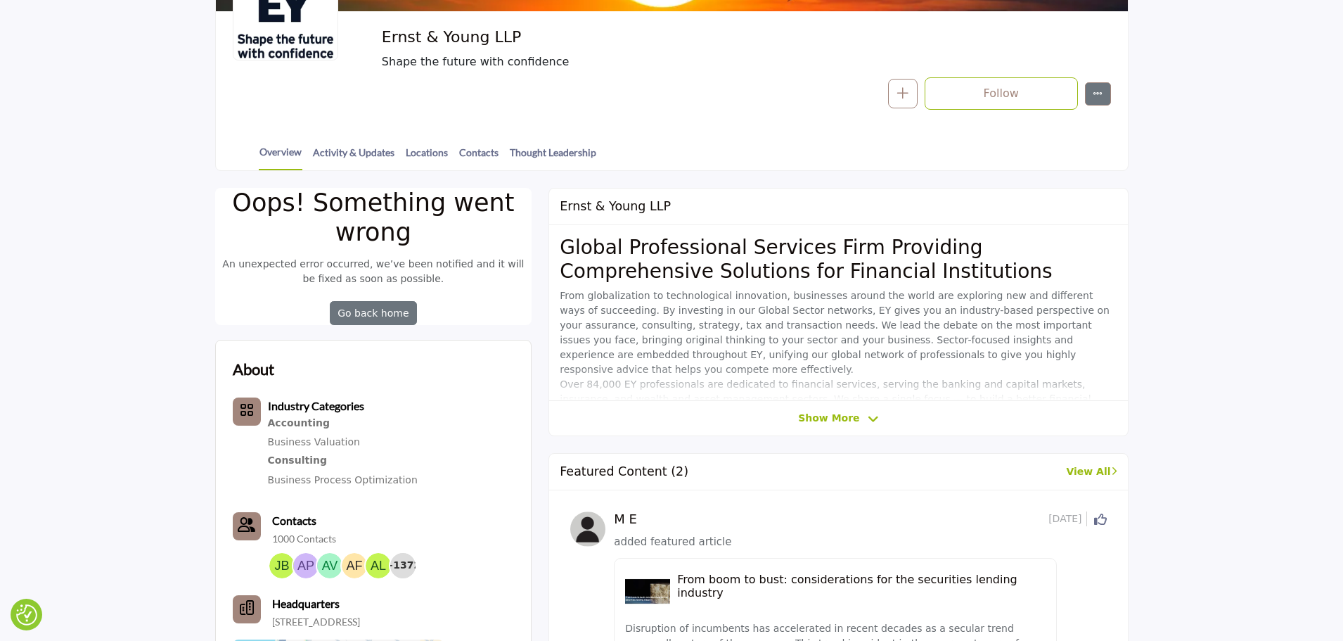
click at [609, 474] on h2 "Featured Content (2)" at bounding box center [624, 471] width 129 height 15
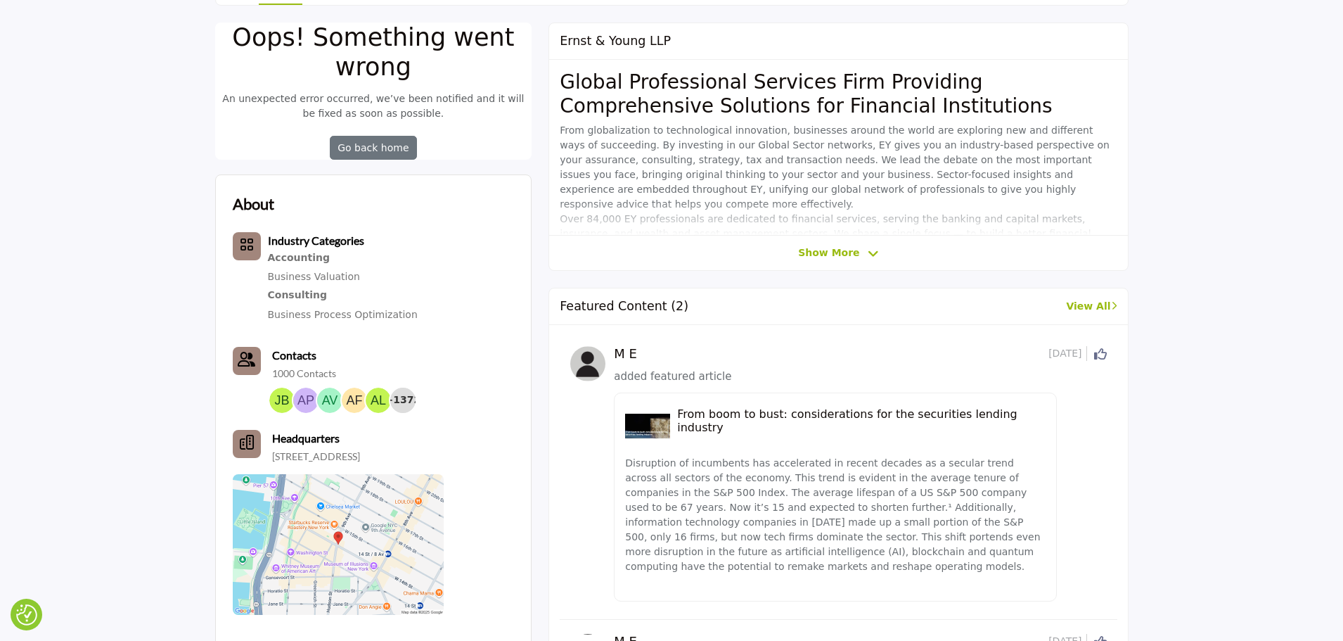
scroll to position [529, 0]
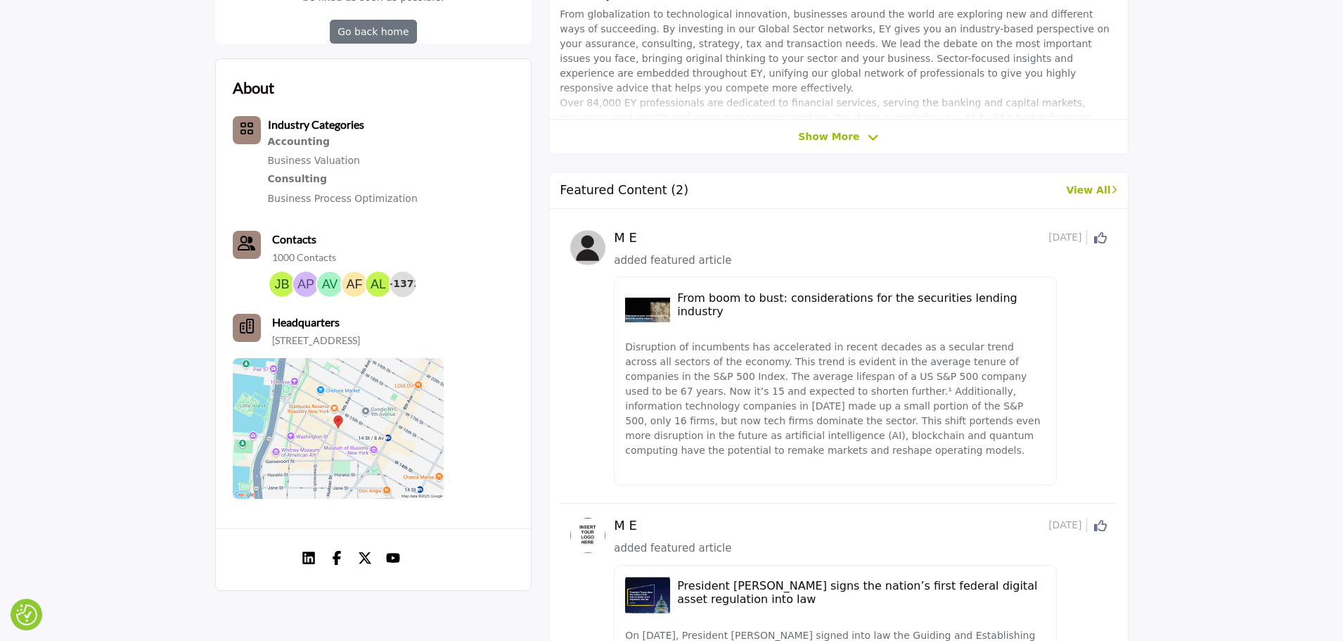
click at [929, 307] on h5 "From boom to bust: considerations for the securities lending industry" at bounding box center [861, 304] width 368 height 27
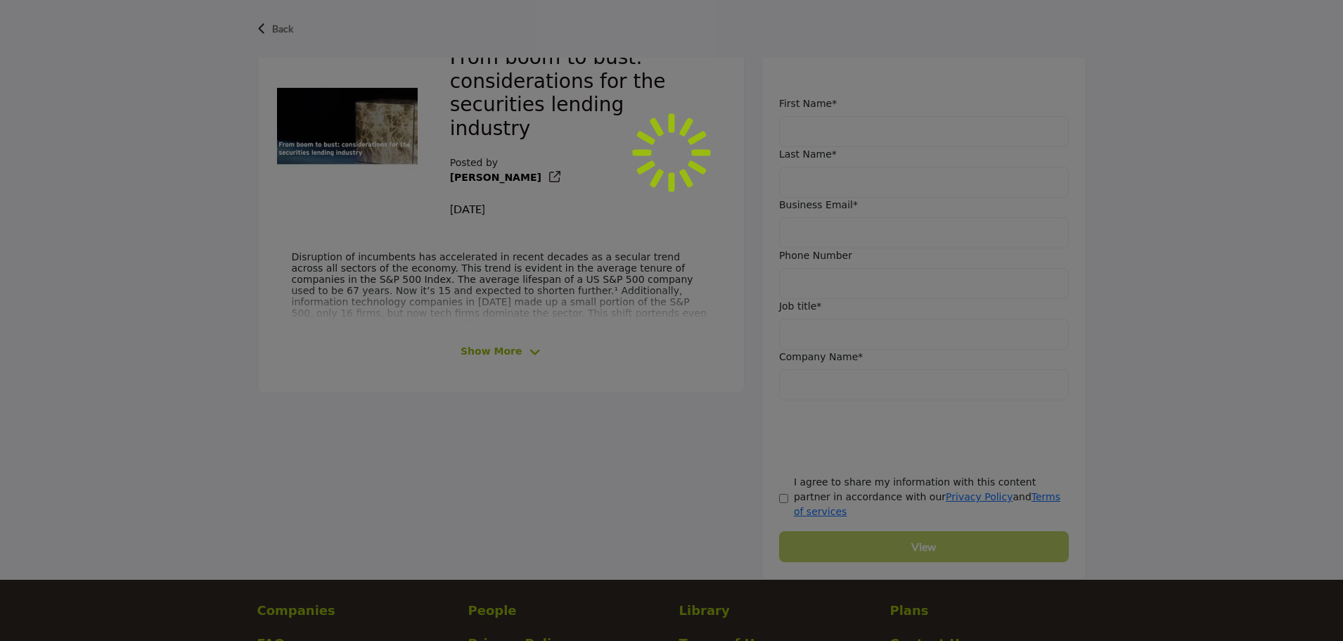
scroll to position [70, 0]
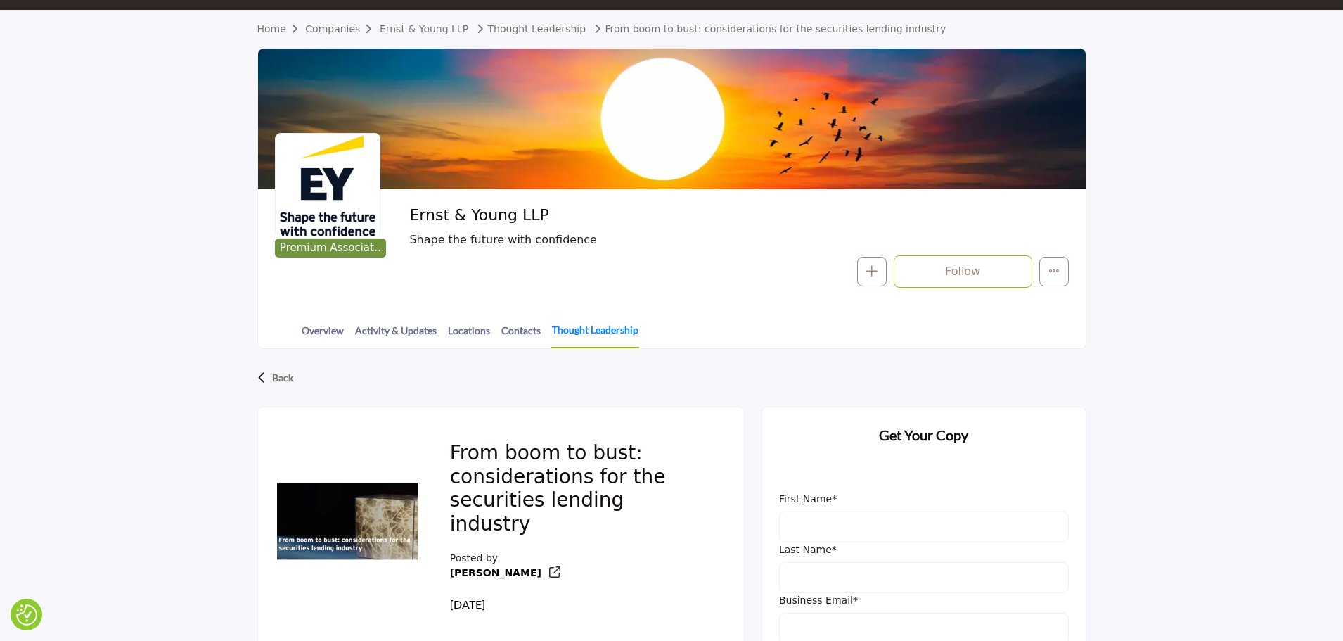
click at [577, 322] on div "Overview Activity & Updates Locations Contacts Thought Leadership" at bounding box center [689, 326] width 792 height 44
click at [577, 323] on link "Thought Leadership" at bounding box center [595, 335] width 88 height 26
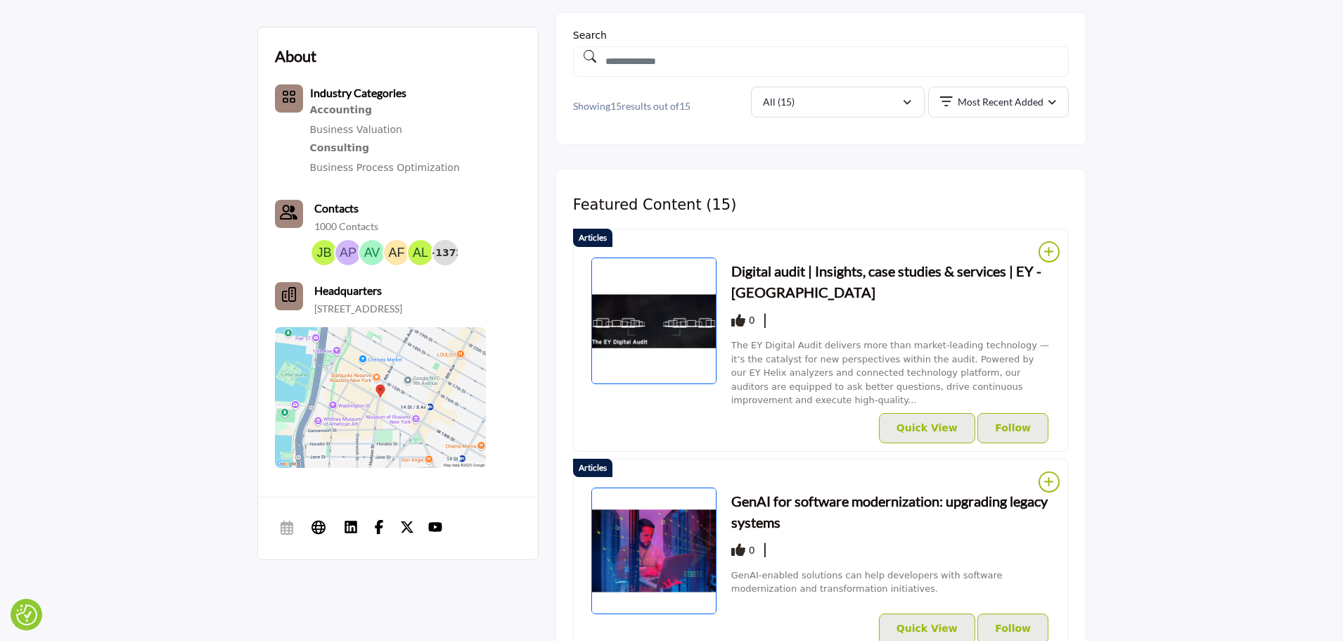
scroll to position [226, 0]
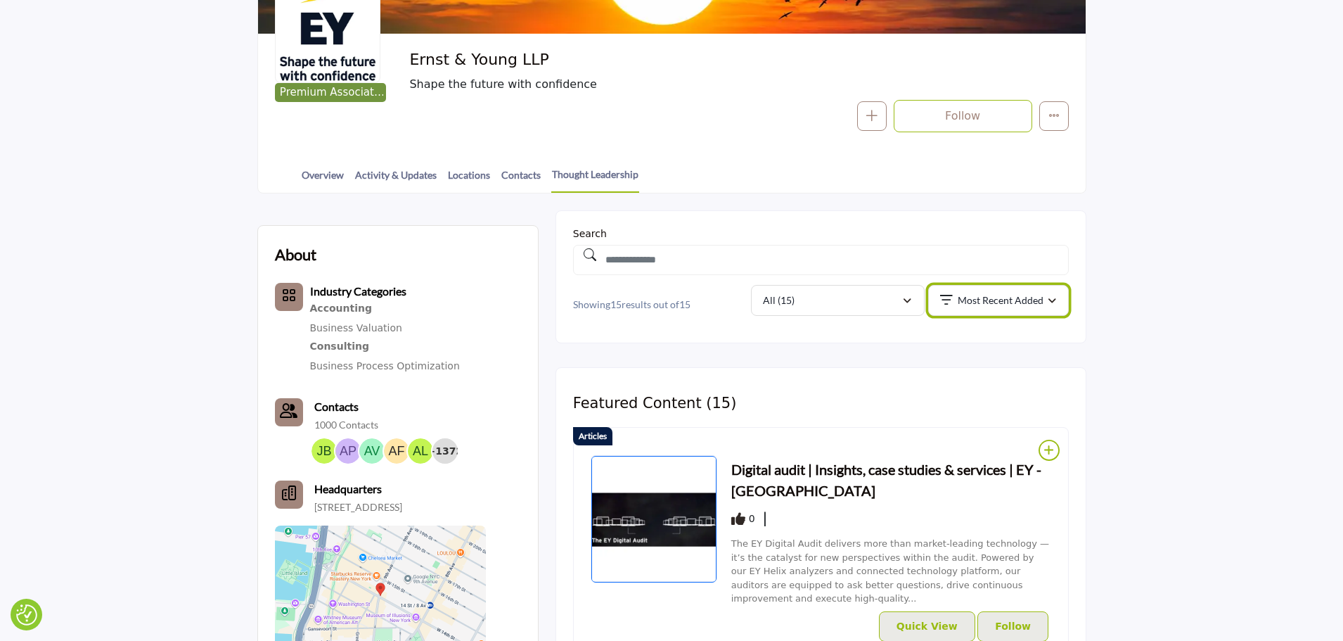
click at [970, 299] on p "Most Recent Added" at bounding box center [1001, 300] width 86 height 14
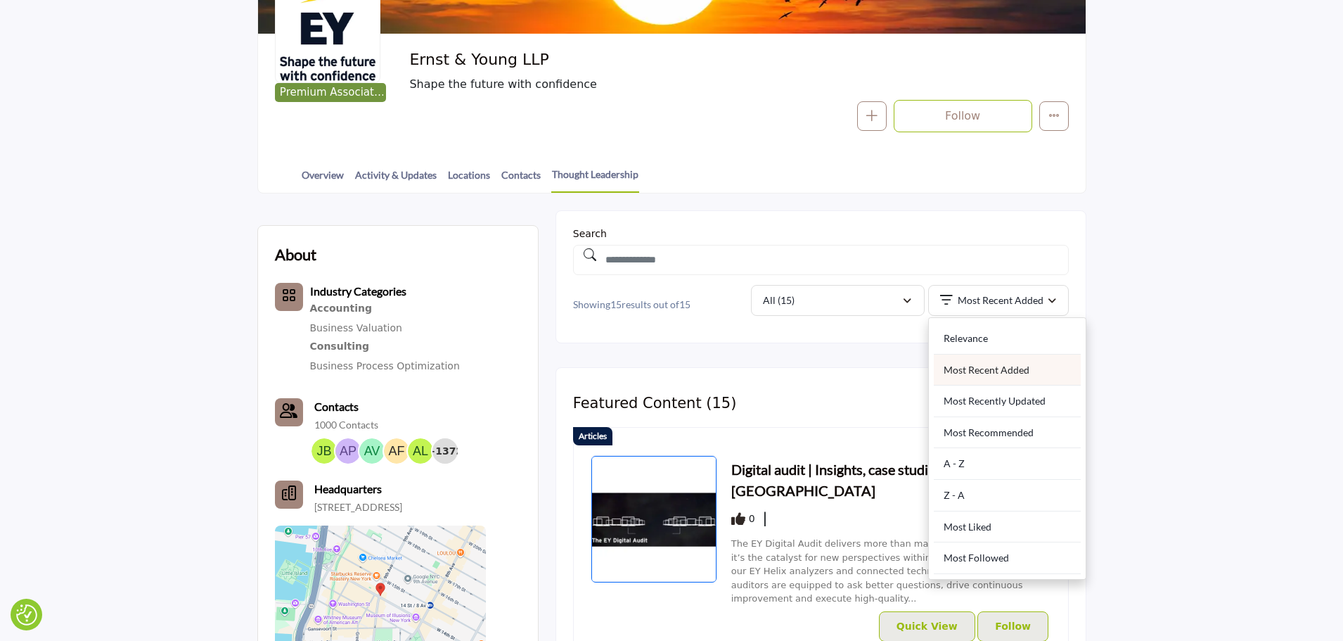
click at [1024, 371] on div "Most Recent Added" at bounding box center [1007, 370] width 147 height 32
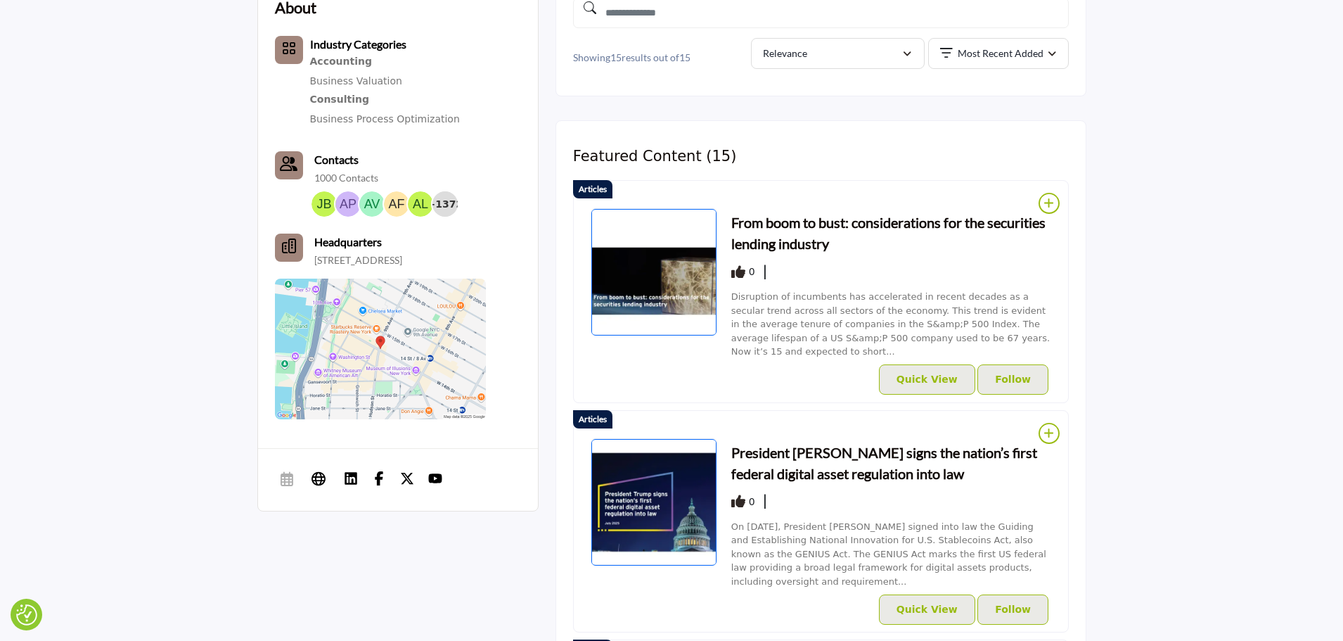
scroll to position [475, 0]
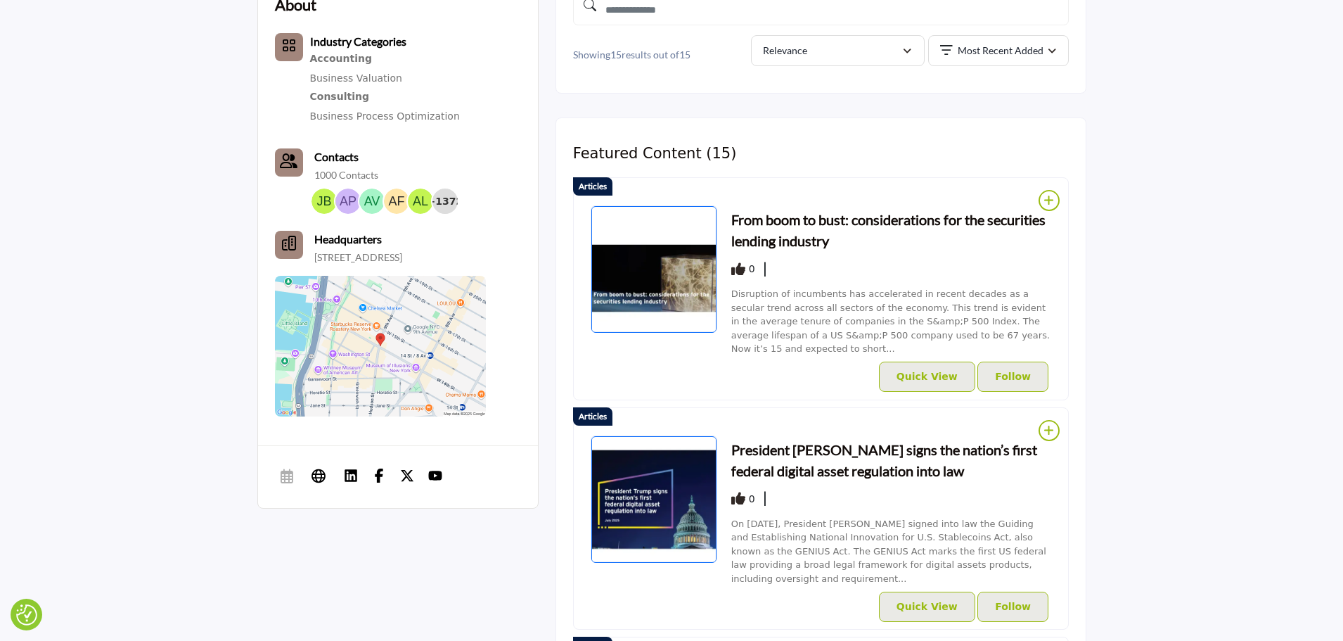
click at [786, 235] on h3 "From boom to bust: considerations for the securities lending industry" at bounding box center [891, 230] width 320 height 42
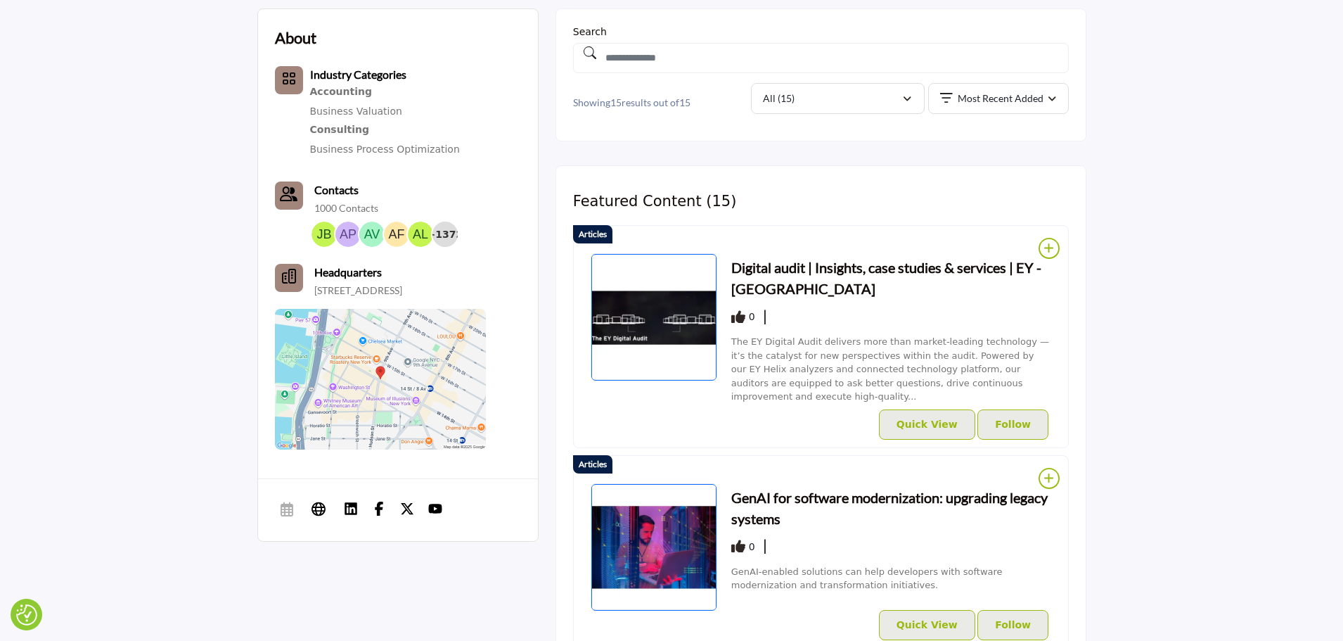
scroll to position [492, 0]
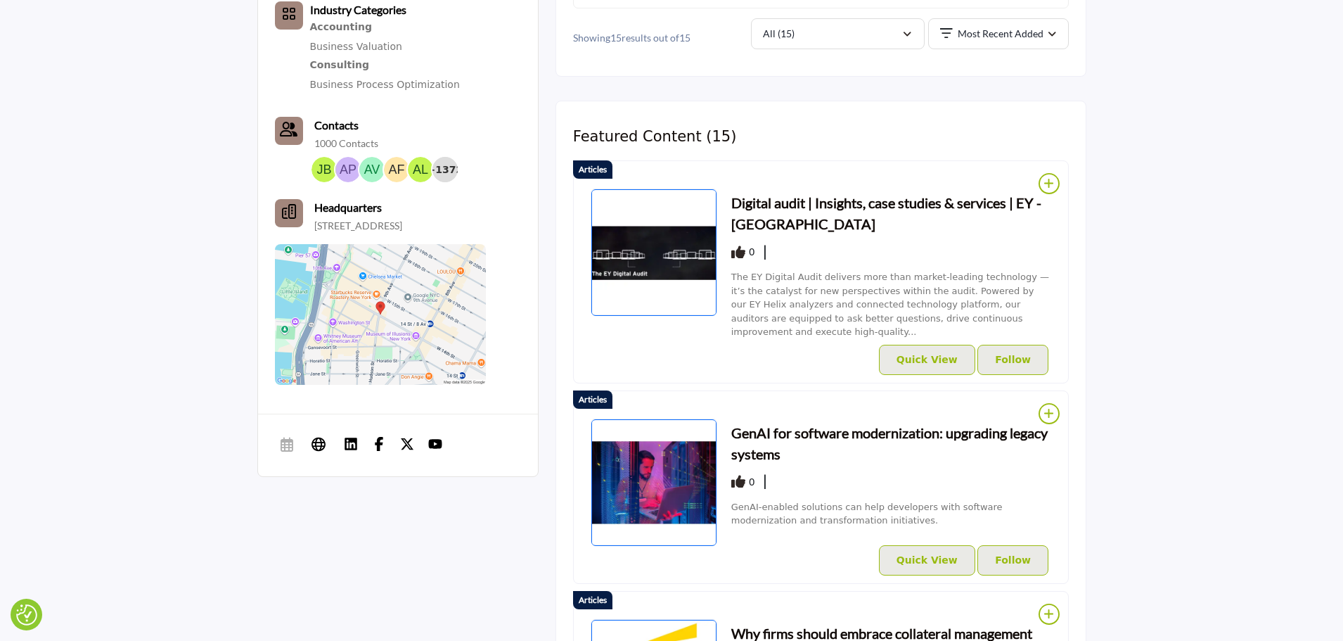
click at [775, 202] on h3 "Digital audit | Insights, case studies & services | EY - [GEOGRAPHIC_DATA]" at bounding box center [891, 213] width 320 height 42
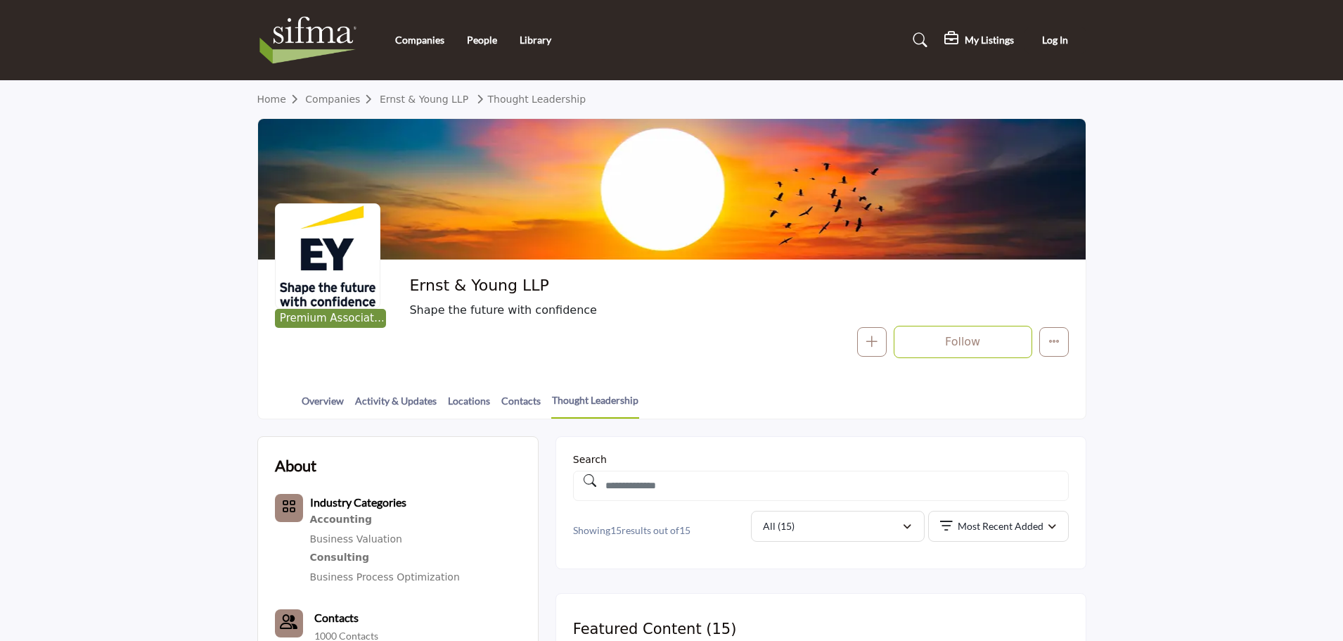
scroll to position [422, 0]
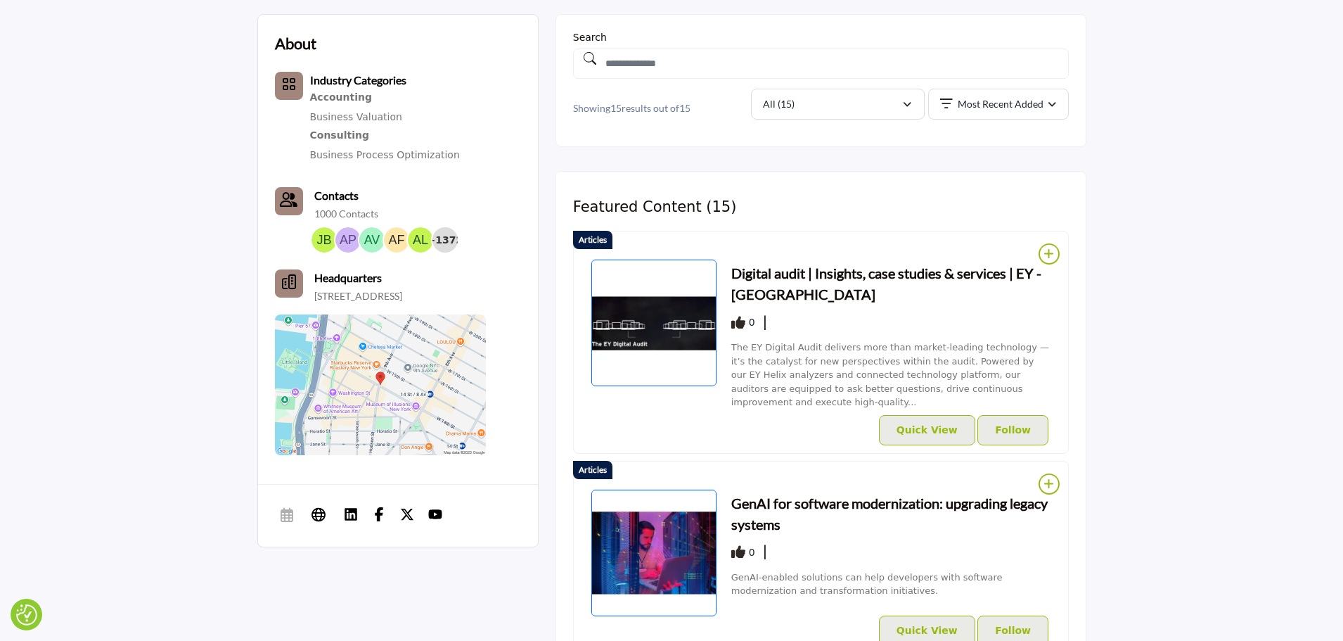
click at [747, 516] on h3 "GenAI for software modernization: upgrading legacy systems" at bounding box center [891, 513] width 320 height 42
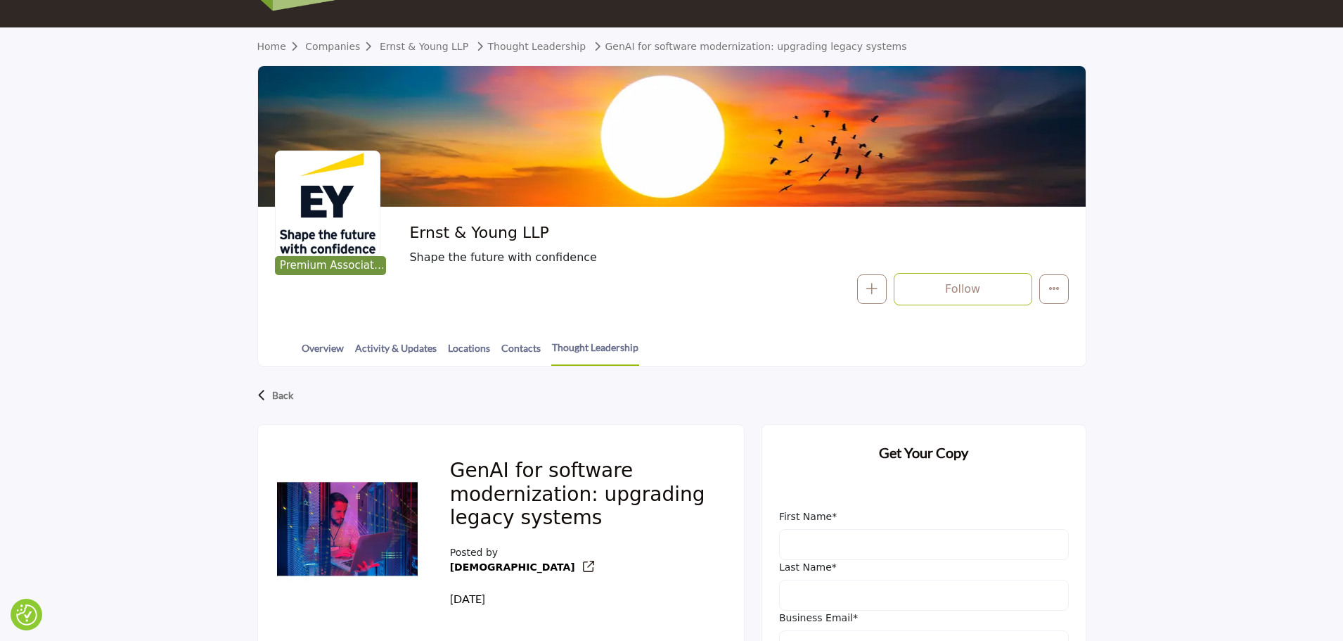
scroll to position [141, 0]
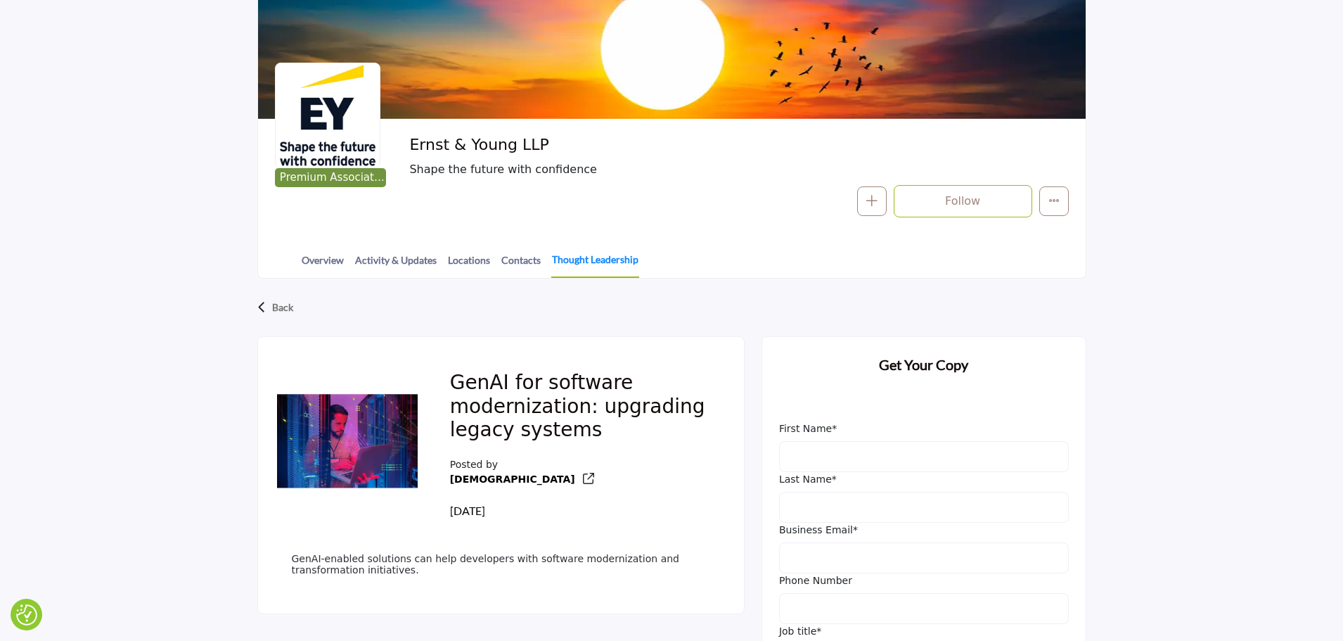
click at [605, 269] on link "Thought Leadership" at bounding box center [595, 265] width 88 height 26
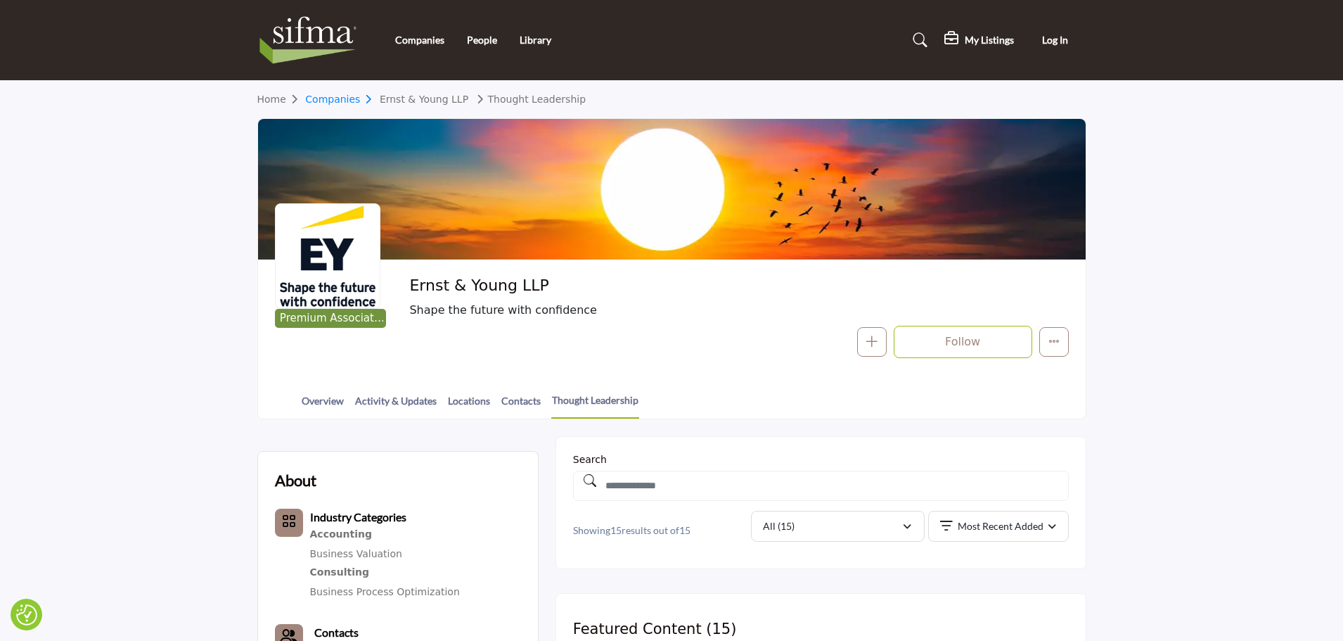
click at [337, 103] on link "Companies" at bounding box center [342, 99] width 75 height 11
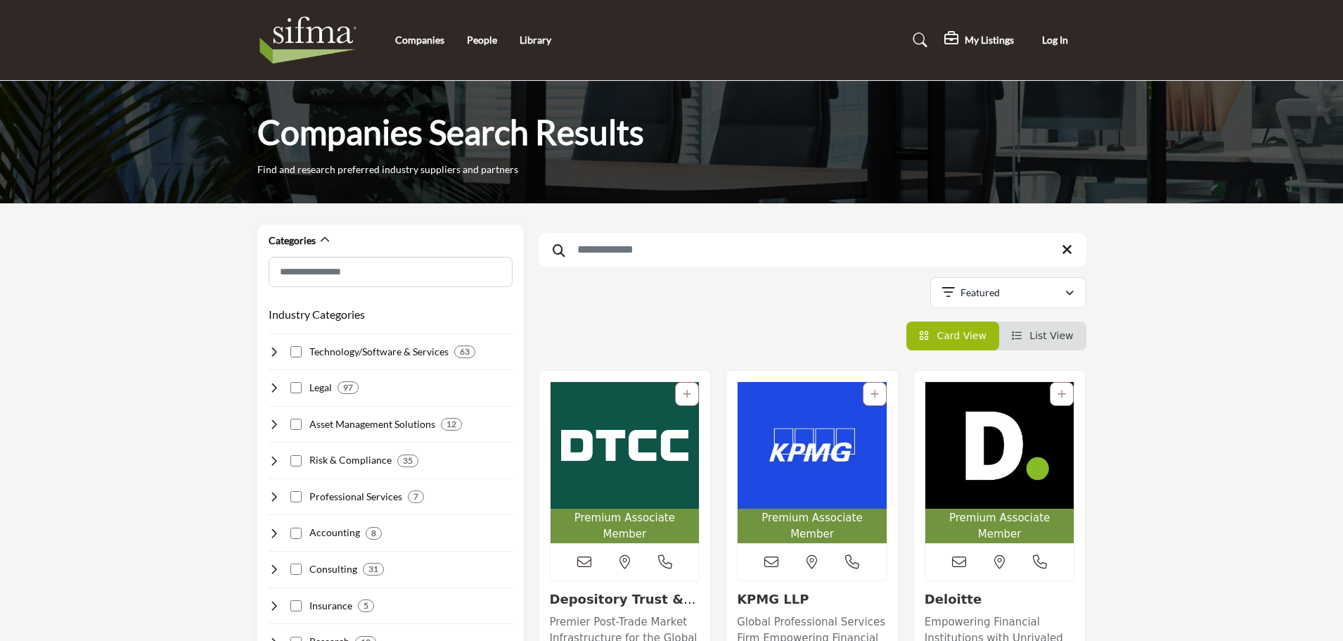
click at [815, 447] on div "Premium Associate Member 2" at bounding box center [812, 566] width 172 height 391
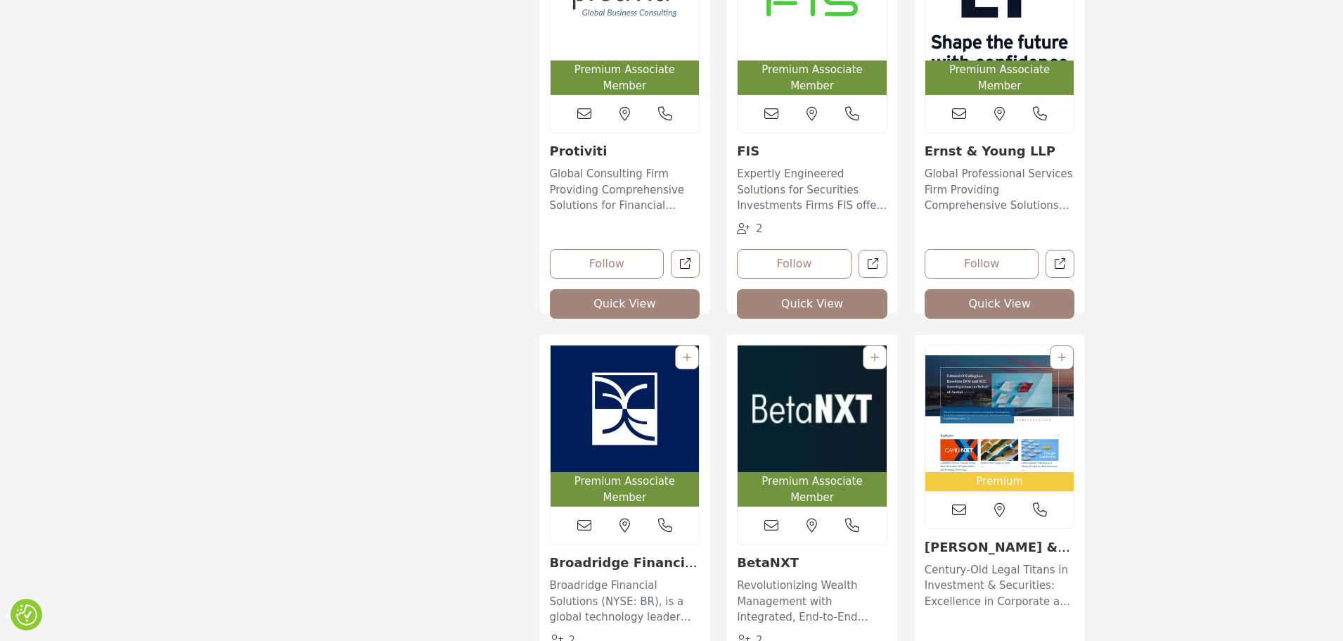
scroll to position [1687, 0]
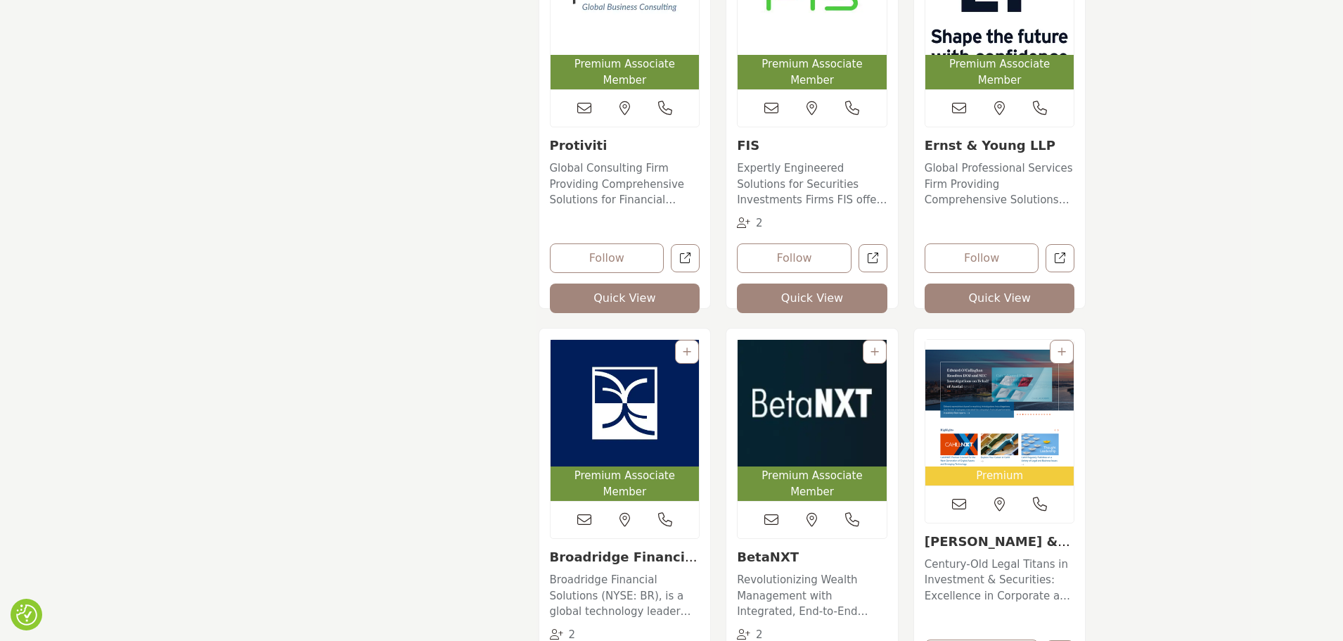
click at [835, 437] on img "Open Listing in new tab" at bounding box center [812, 403] width 149 height 127
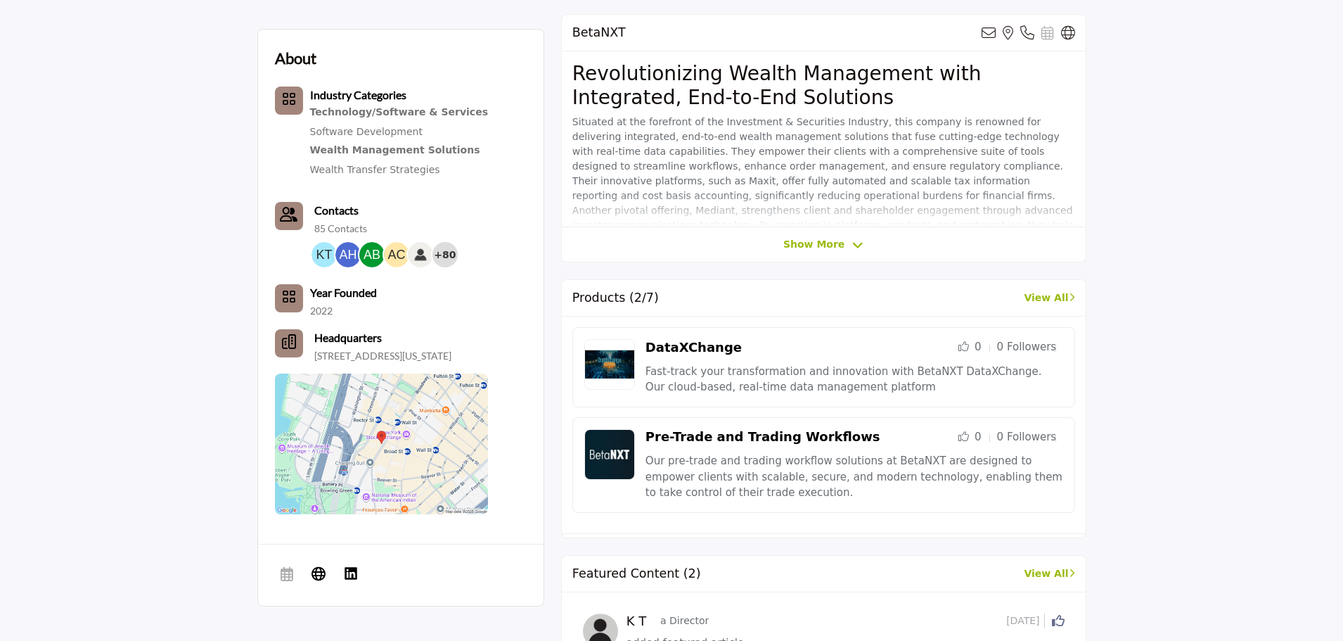
scroll to position [492, 0]
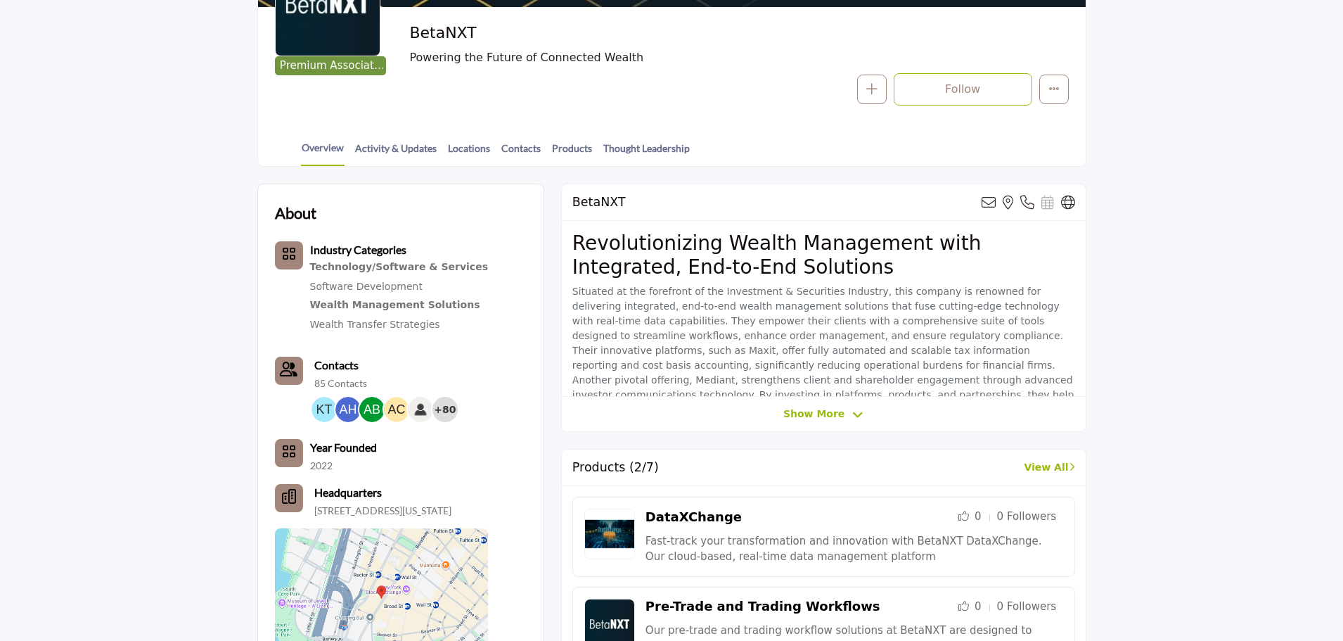
scroll to position [211, 0]
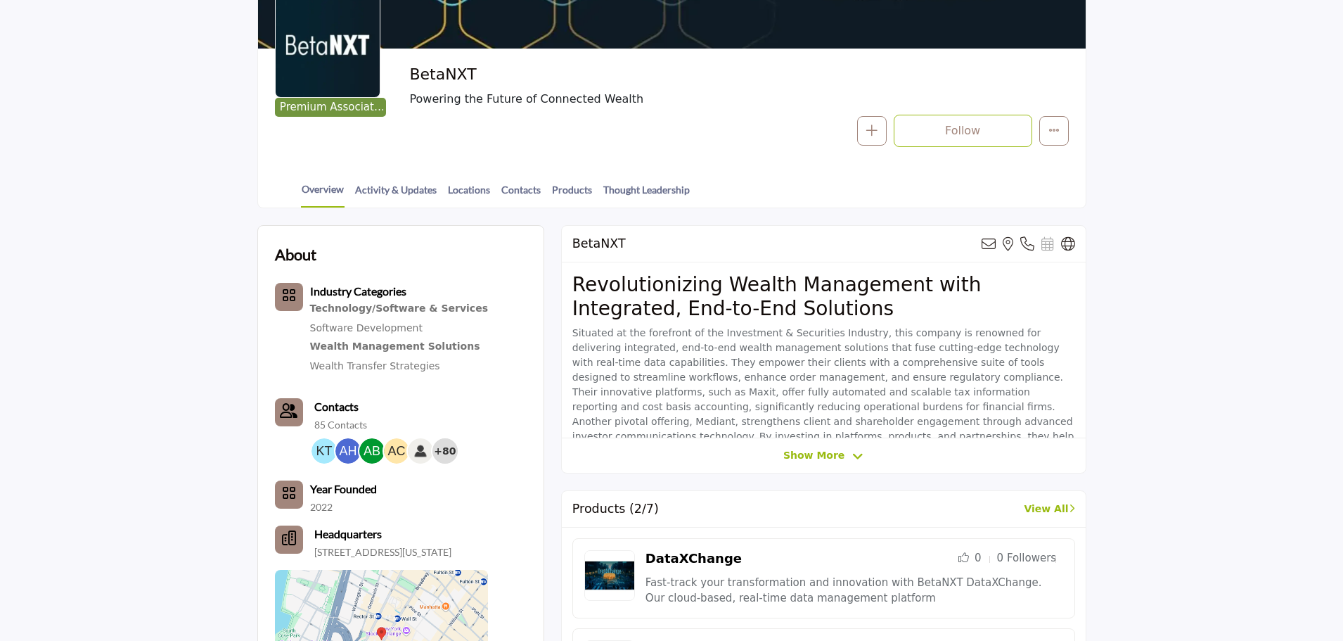
click at [0, 0] on div at bounding box center [0, 0] width 0 height 0
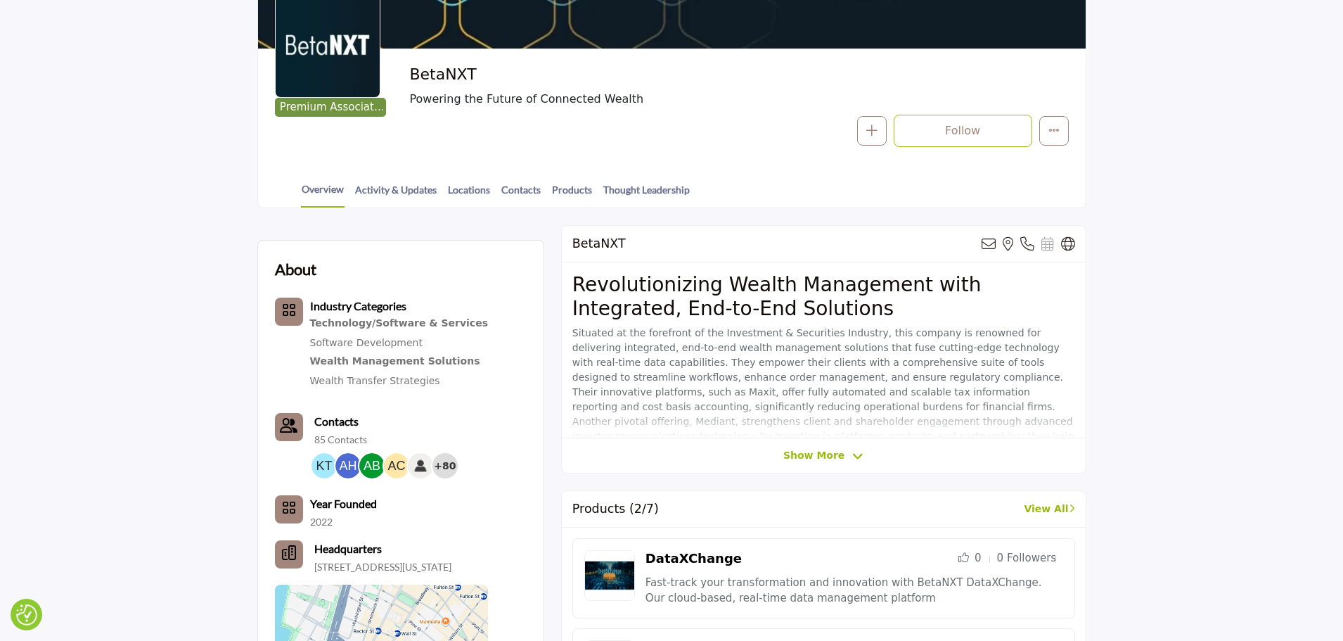
click at [619, 188] on link "Thought Leadership" at bounding box center [647, 194] width 88 height 25
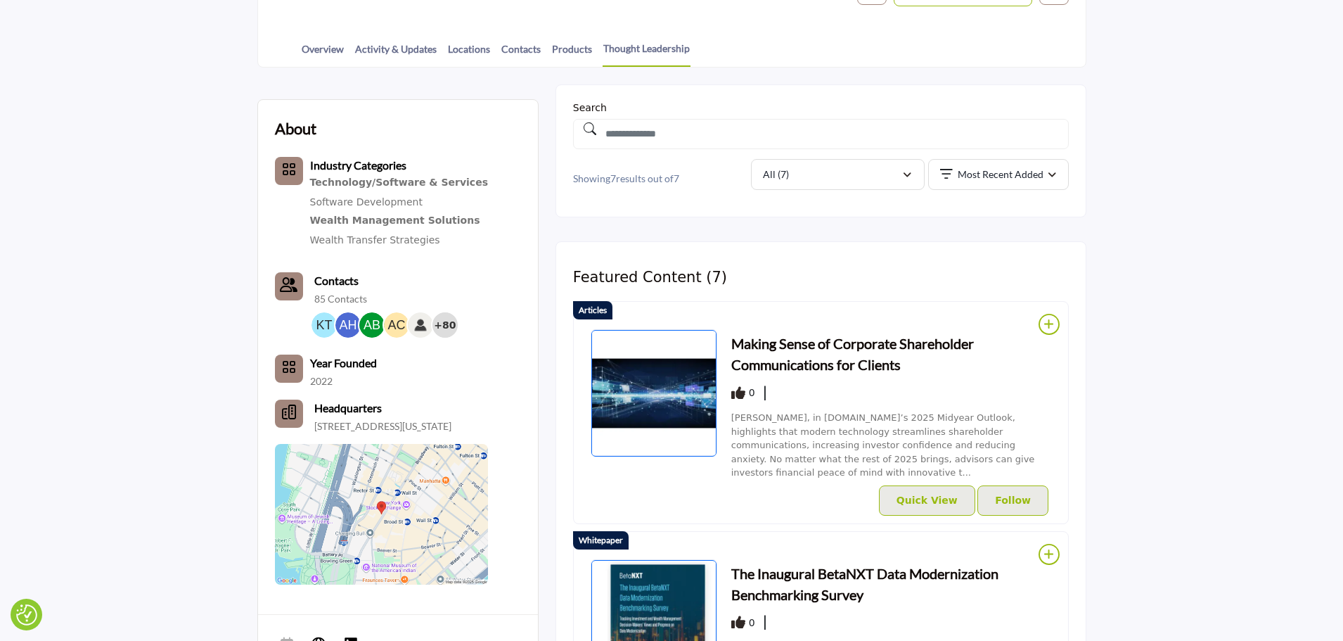
scroll to position [562, 0]
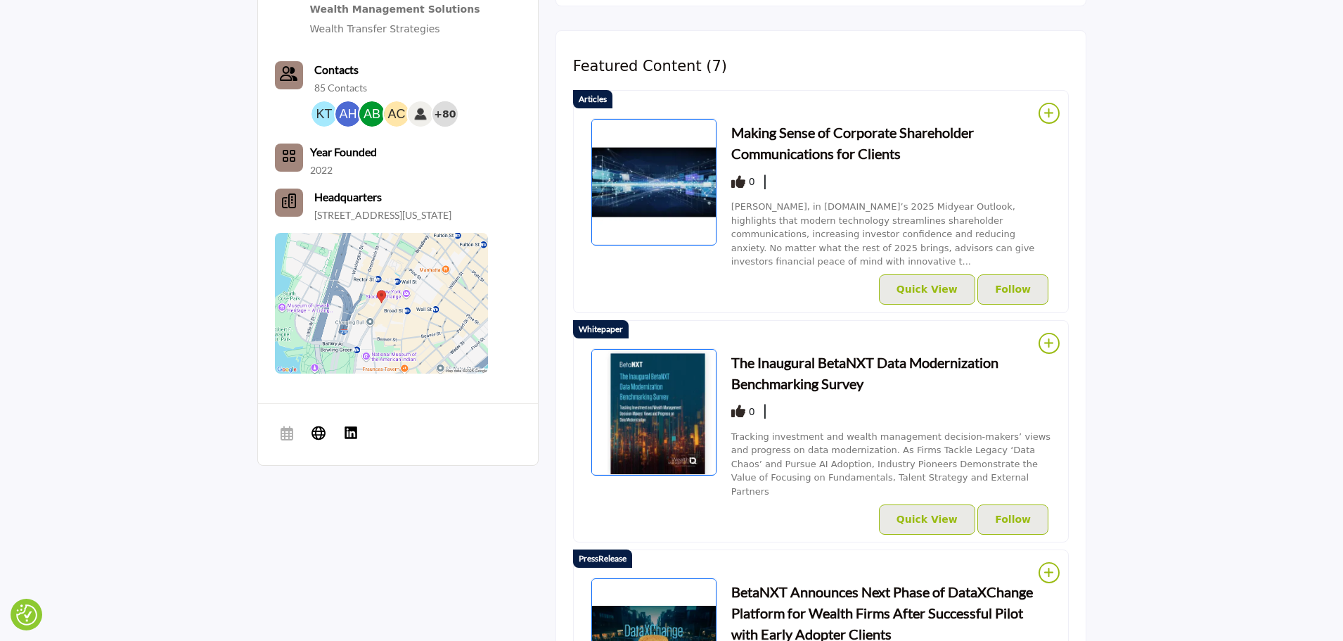
click at [804, 352] on h3 "The Inaugural BetaNXT Data Modernization Benchmarking Survey" at bounding box center [891, 373] width 320 height 42
